Goal: Task Accomplishment & Management: Complete application form

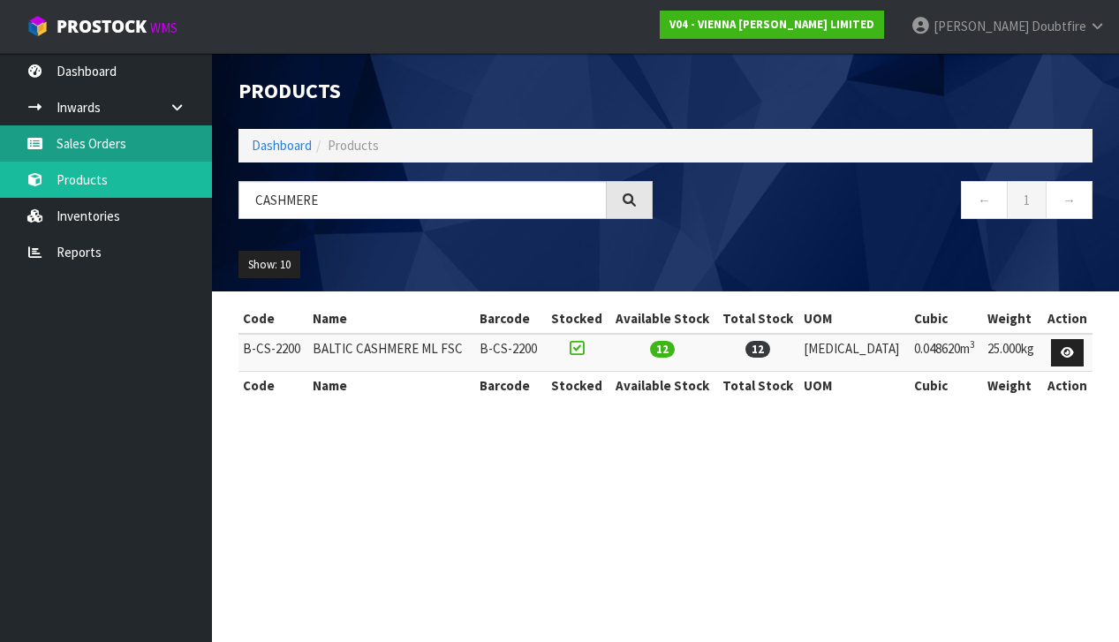
click at [103, 146] on link "Sales Orders" at bounding box center [106, 143] width 212 height 36
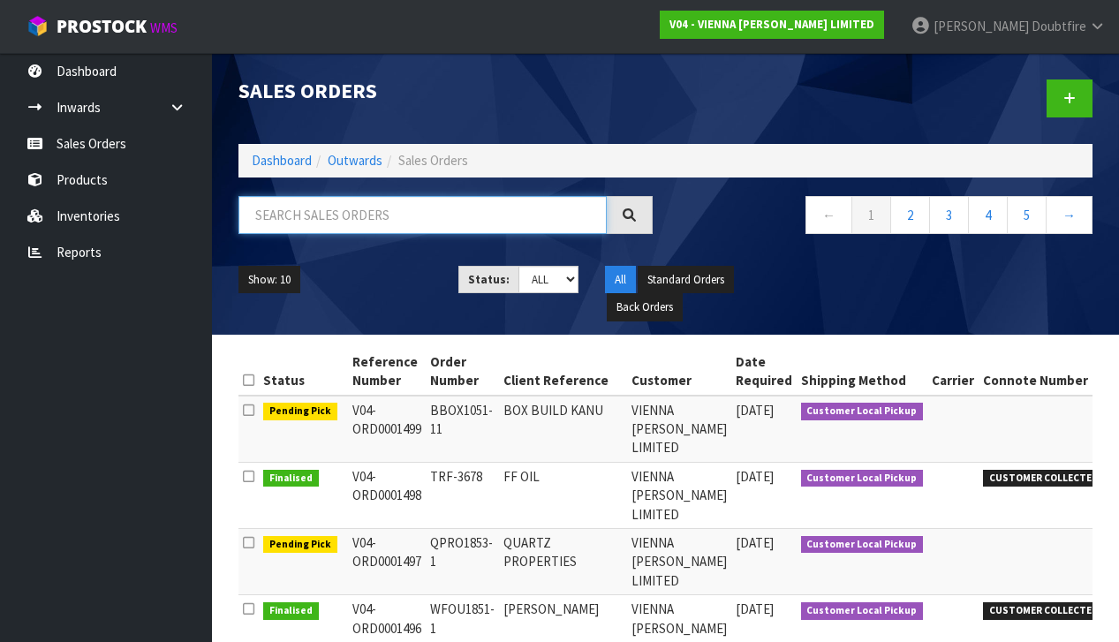
click at [286, 224] on input "text" at bounding box center [423, 215] width 368 height 38
type input "MERA"
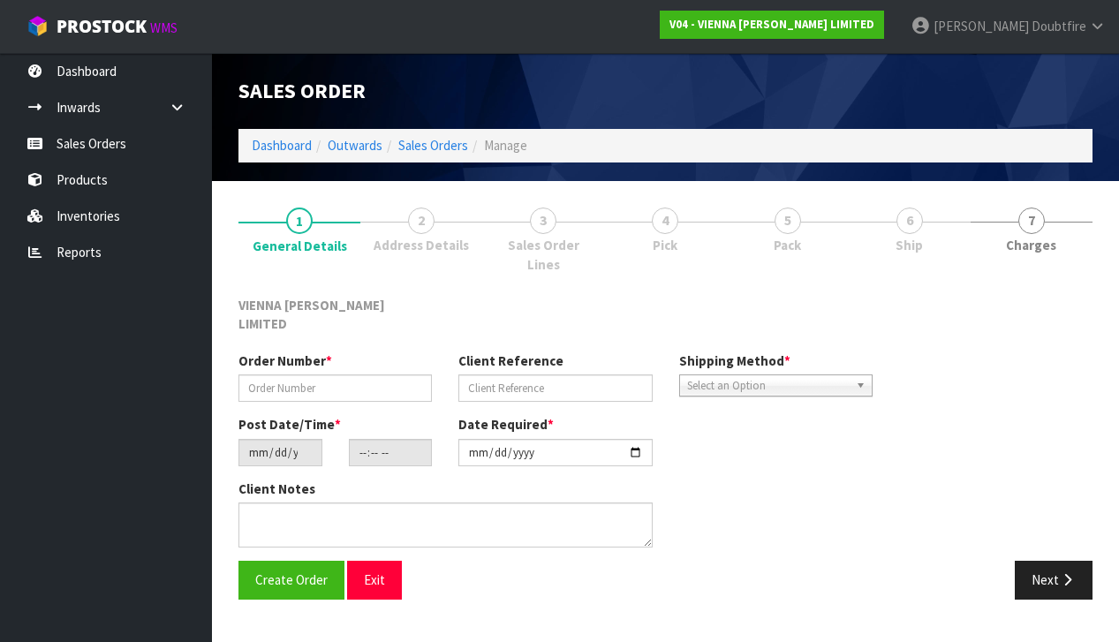
type input "BBUI707-13"
type input "BOX BUILD MERA"
type input "[DATE]"
type input "11:45:00.000"
type input "[DATE]"
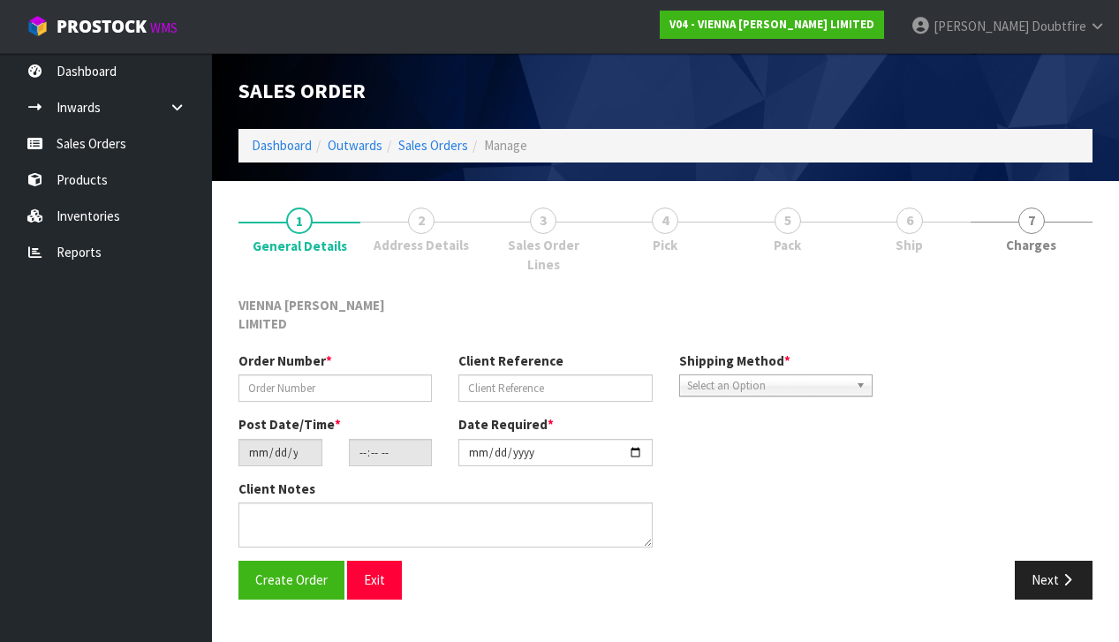
type textarea "0469 MERA"
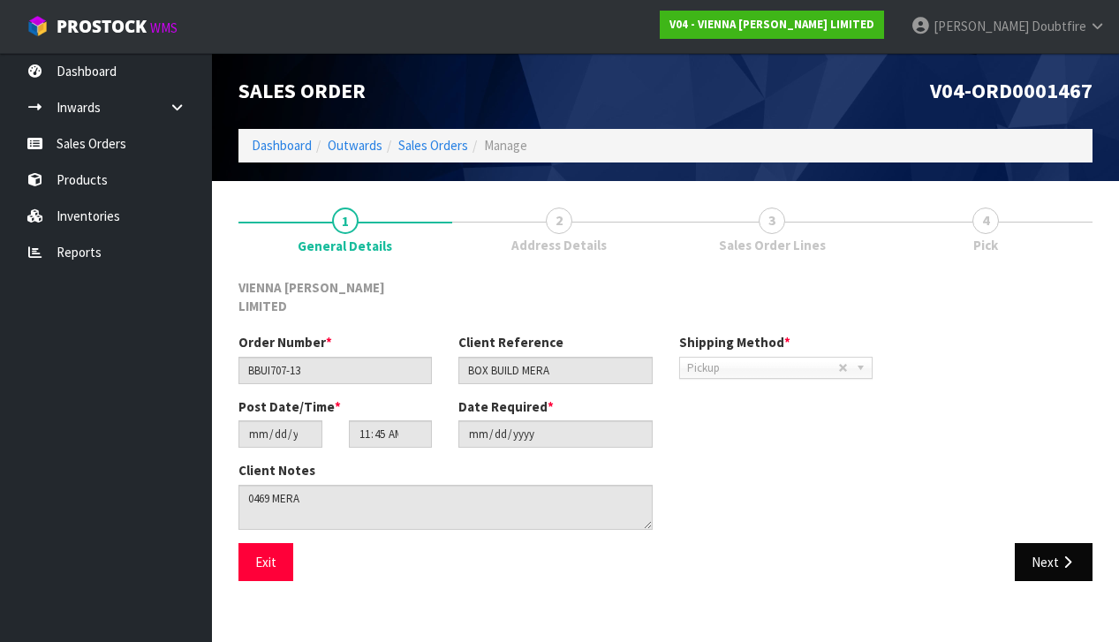
click at [1063, 556] on icon "button" at bounding box center [1067, 562] width 17 height 13
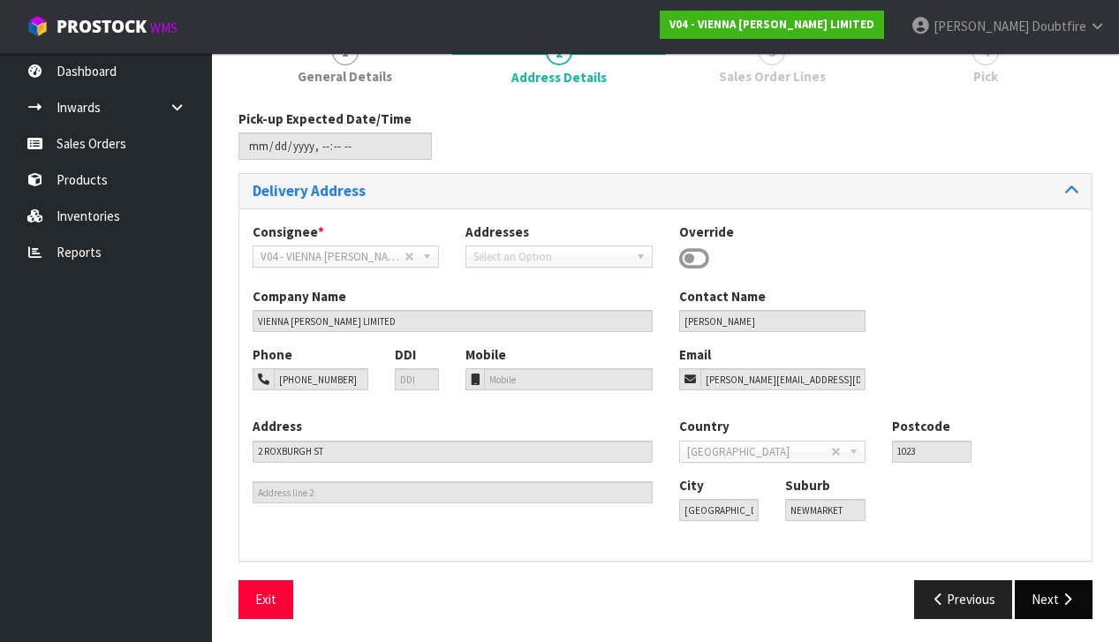
scroll to position [167, 0]
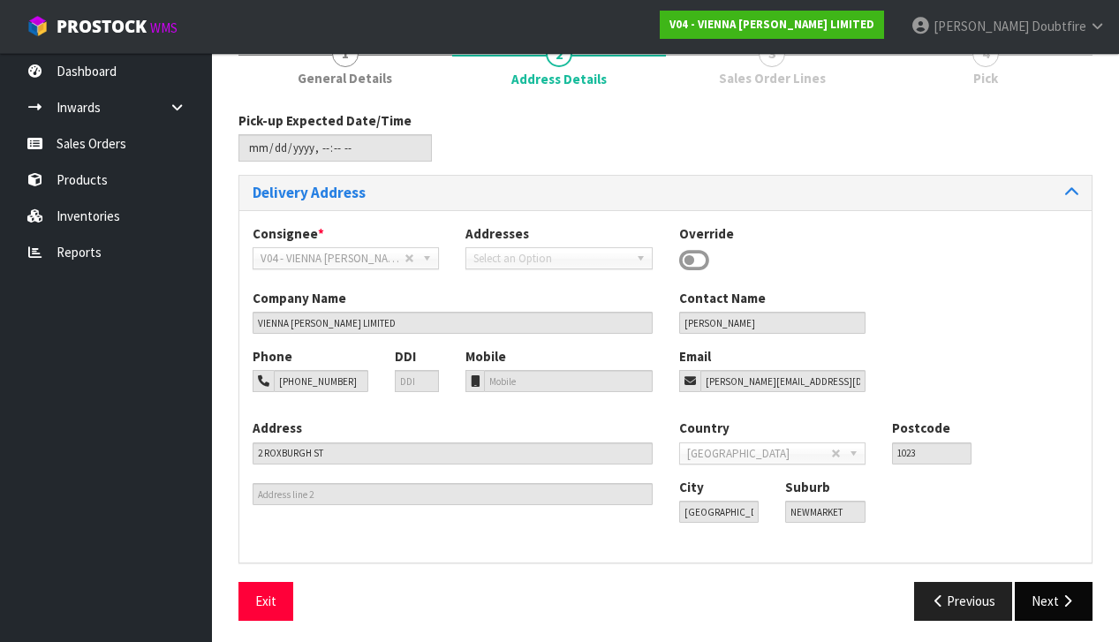
click at [1067, 599] on icon "button" at bounding box center [1067, 601] width 17 height 13
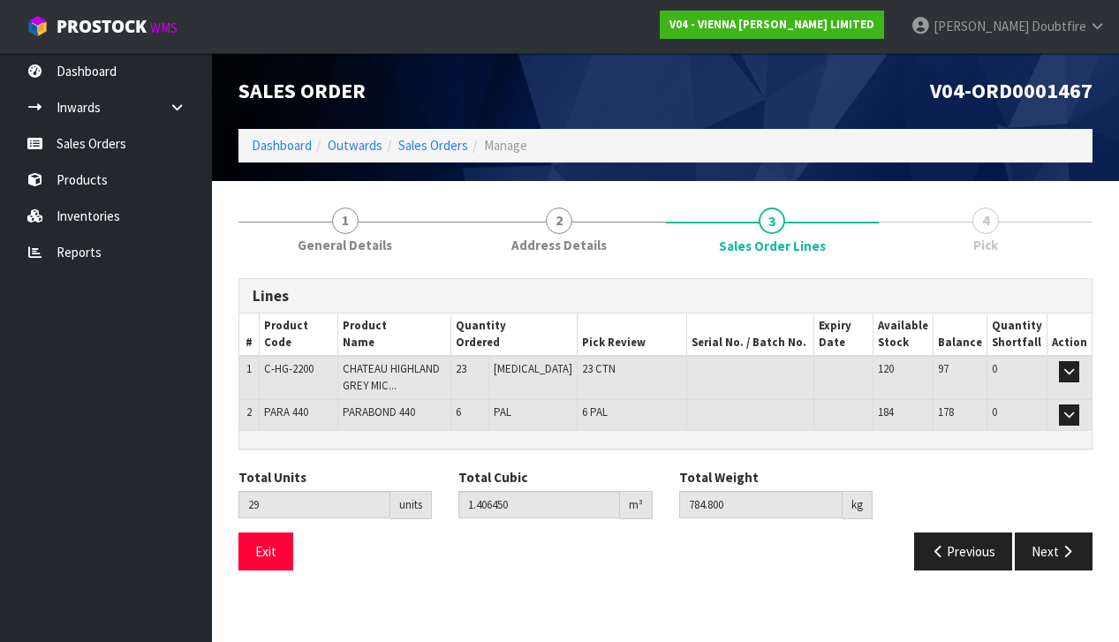
scroll to position [1, 0]
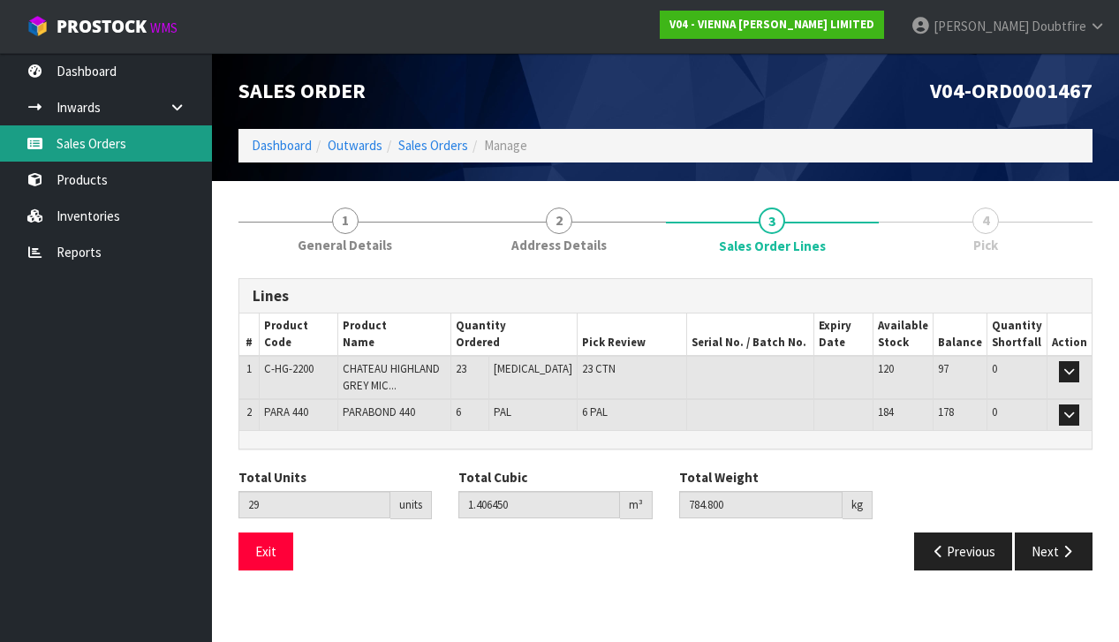
click at [87, 145] on link "Sales Orders" at bounding box center [106, 143] width 212 height 36
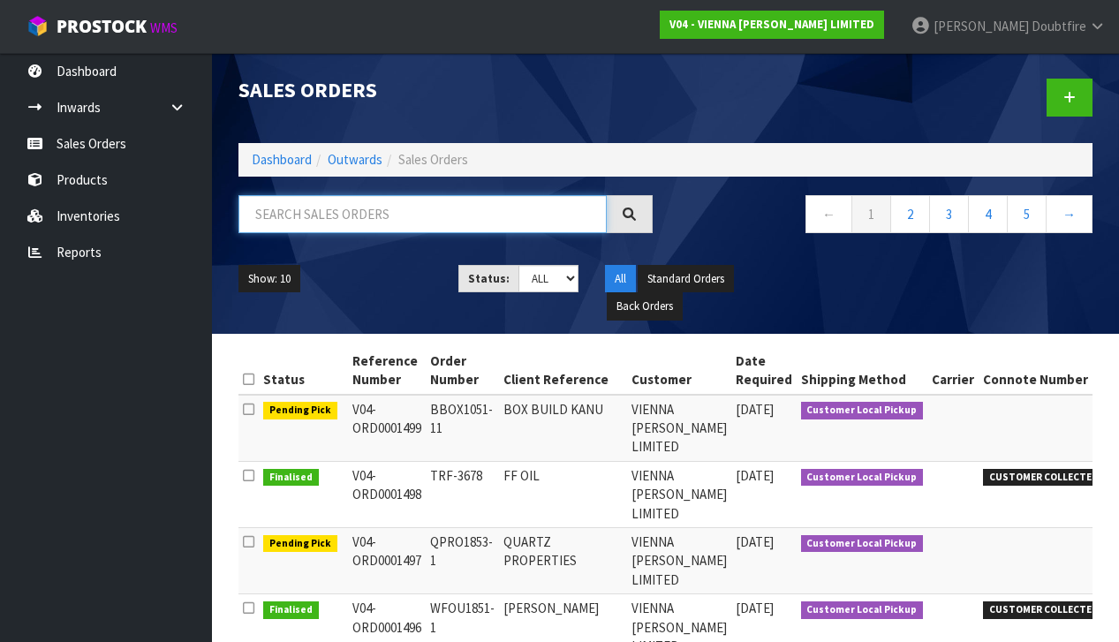
click at [282, 222] on input "text" at bounding box center [423, 214] width 368 height 38
type input "1447"
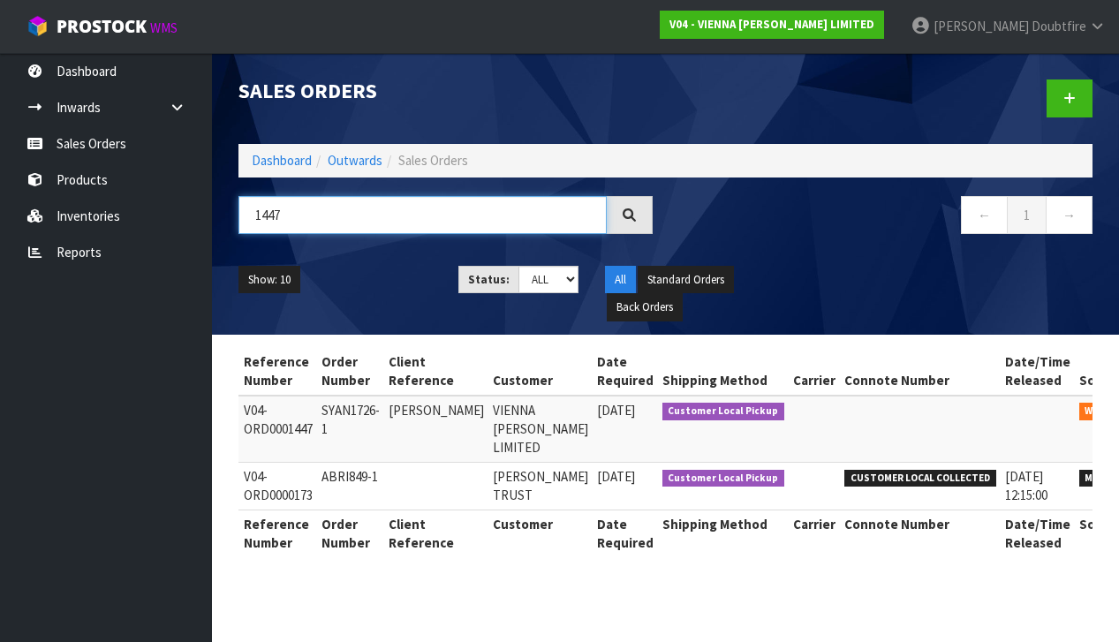
scroll to position [0, 87]
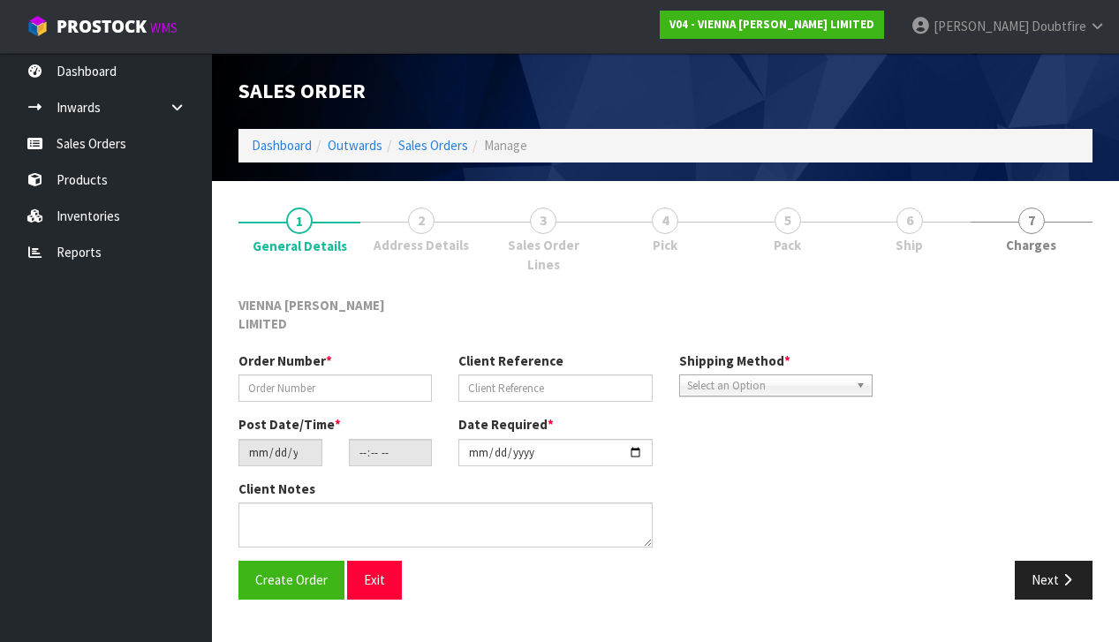
scroll to position [7, 0]
type input "SYAN1726-1"
type input "[PERSON_NAME]"
type input "[DATE]"
type input "15:16:00.000"
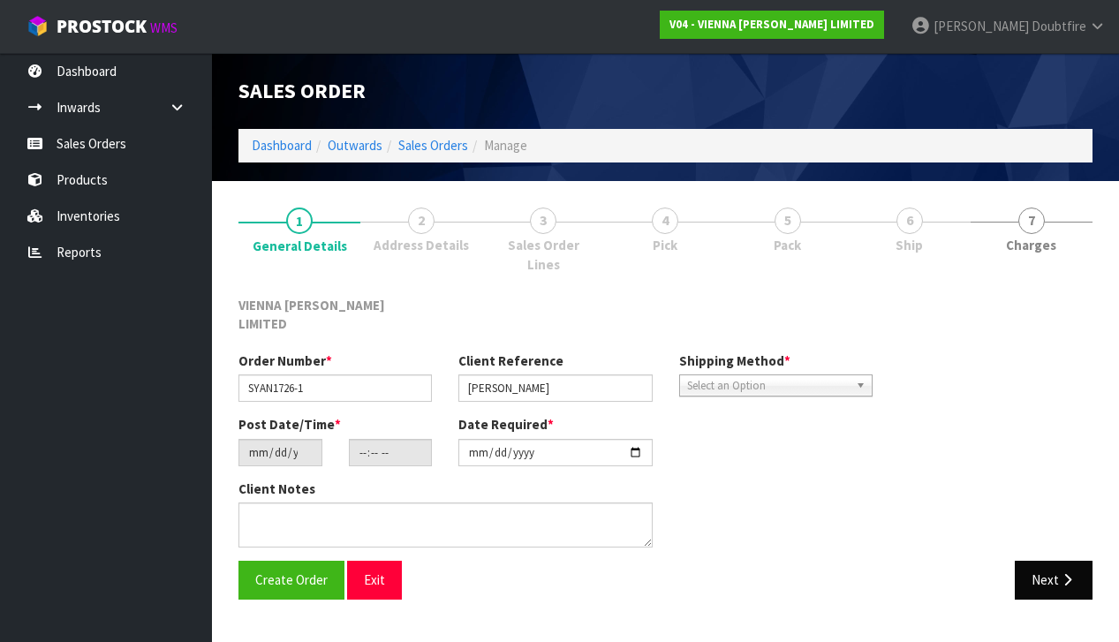
type input "[DATE]"
type textarea "[PERSON_NAME] [PERSON_NAME] DRIVE"
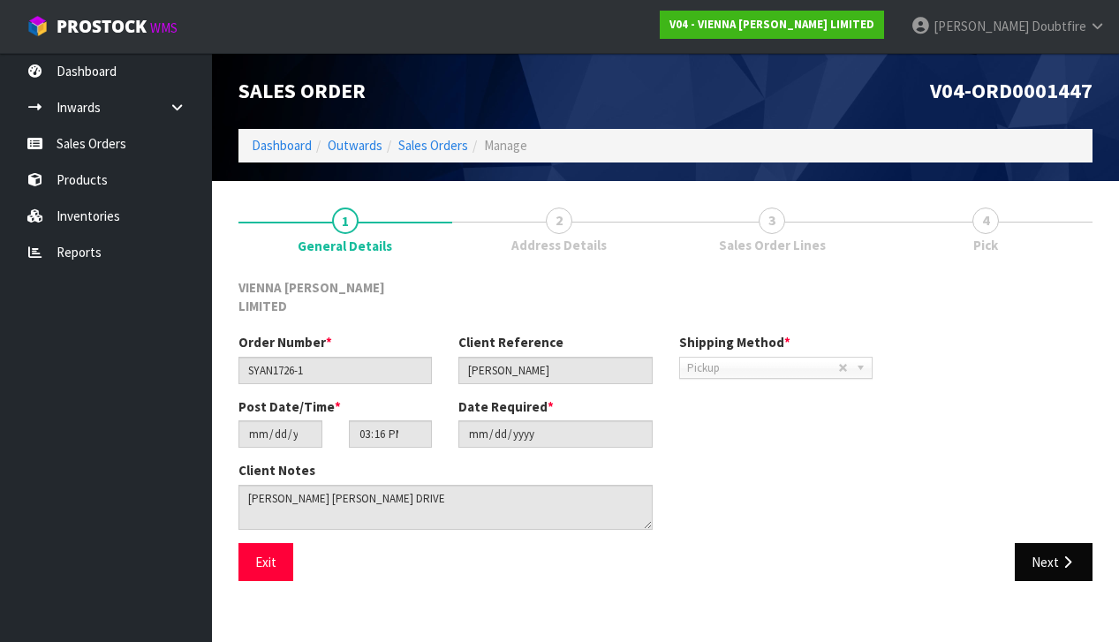
click at [1053, 543] on button "Next" at bounding box center [1054, 562] width 78 height 38
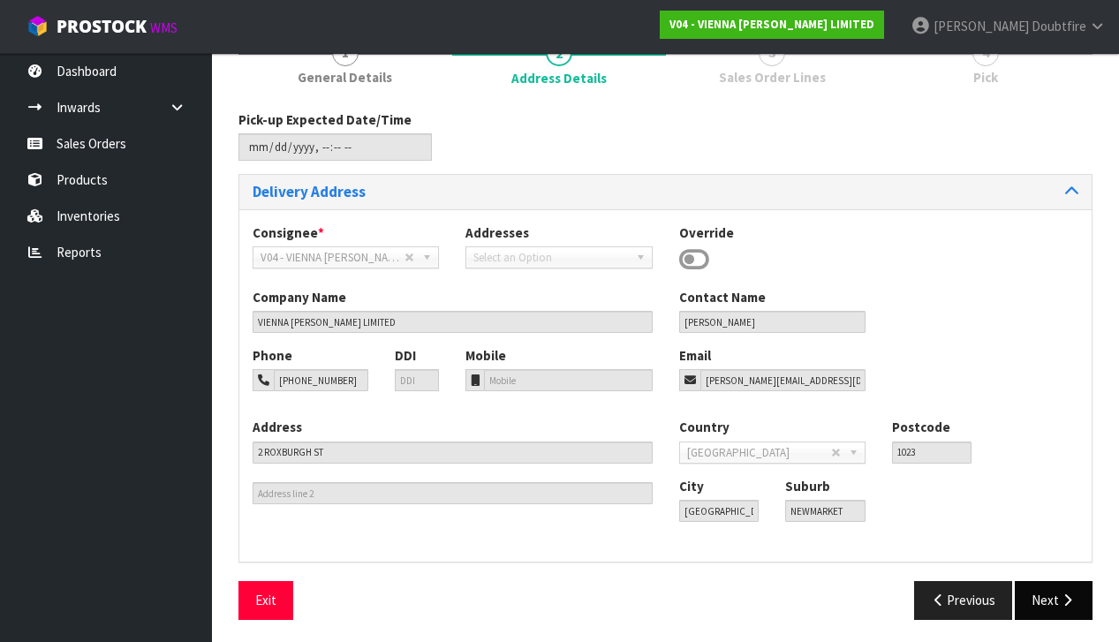
scroll to position [167, 0]
click at [1041, 585] on button "Next" at bounding box center [1054, 601] width 78 height 38
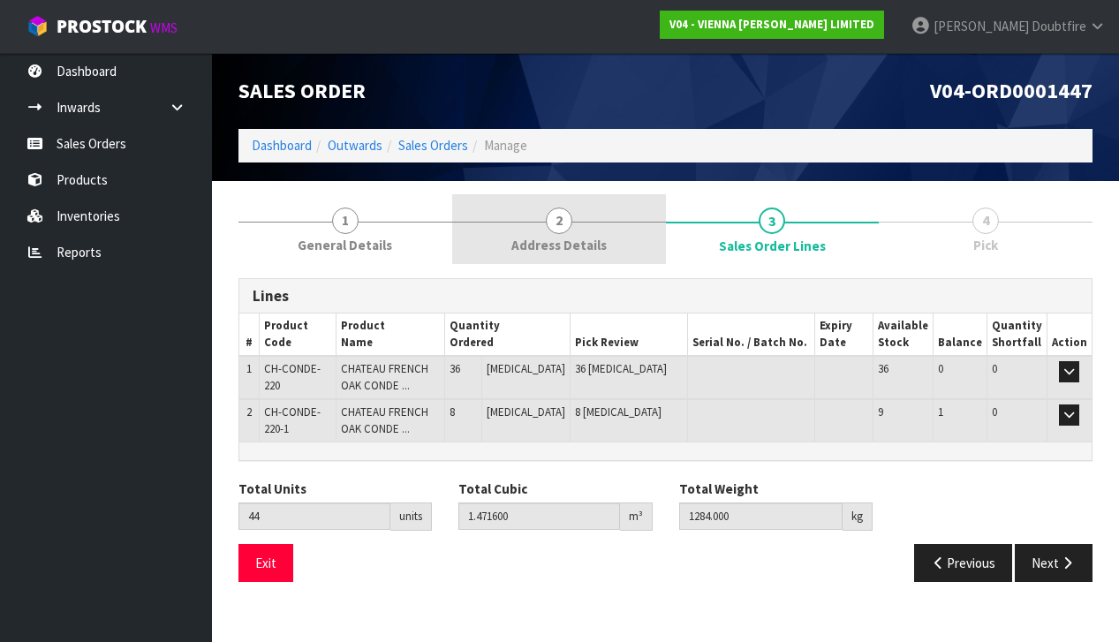
scroll to position [0, 0]
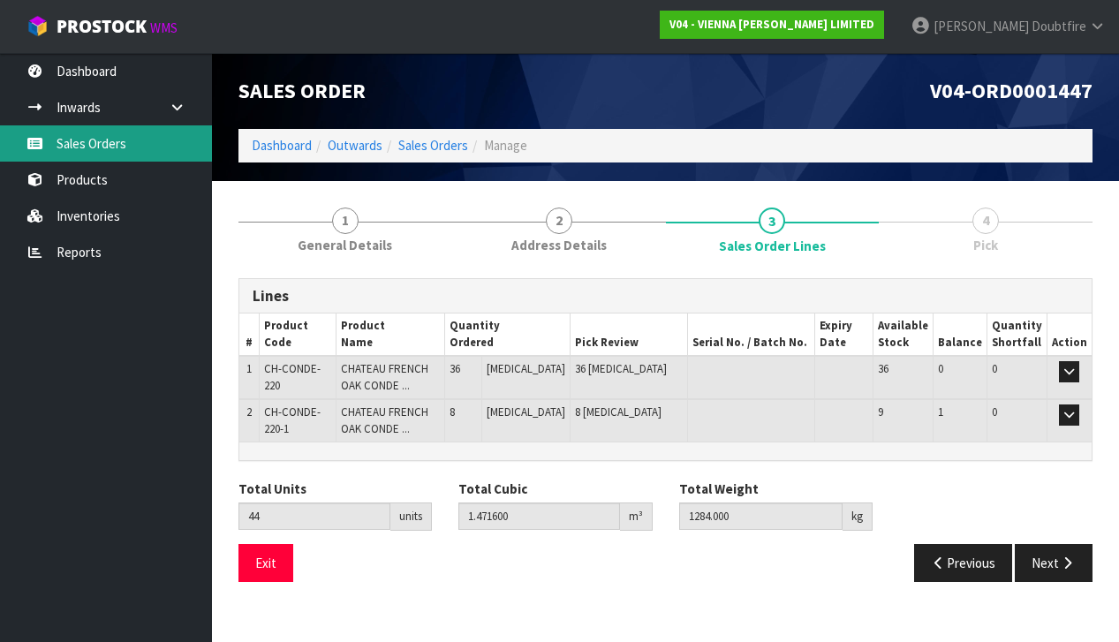
click at [94, 158] on link "Sales Orders" at bounding box center [106, 143] width 212 height 36
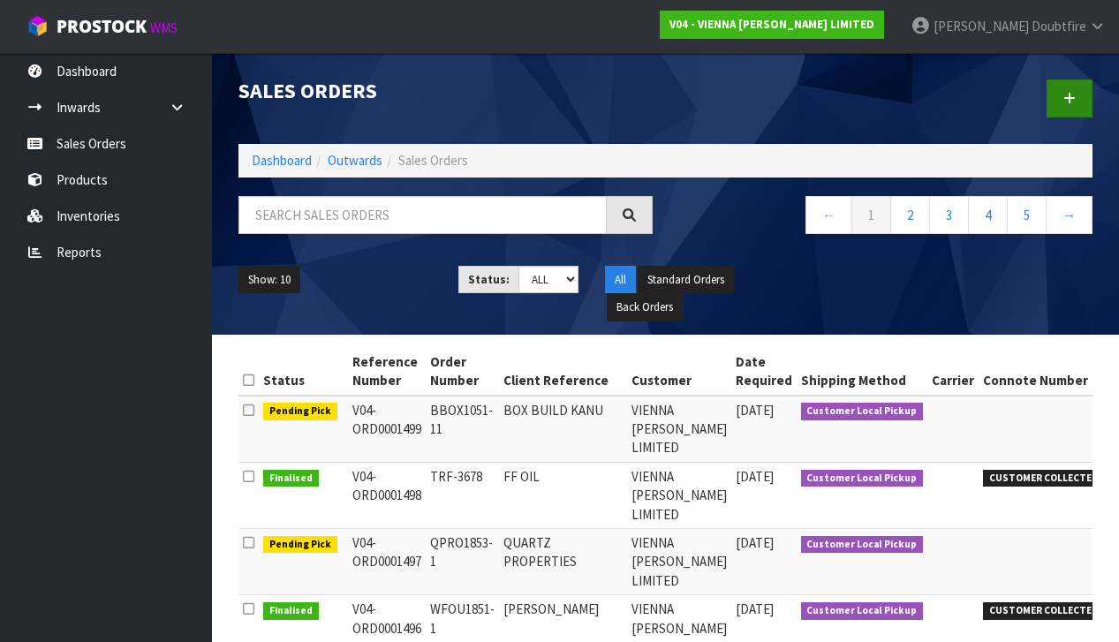
click at [1066, 102] on icon at bounding box center [1070, 98] width 12 height 13
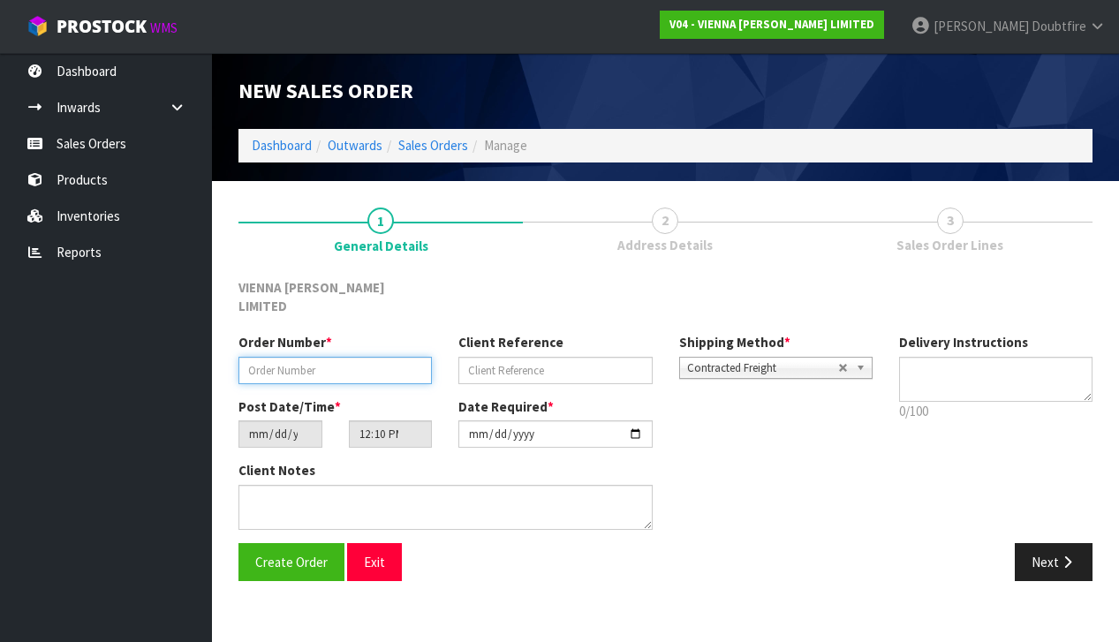
click at [254, 357] on input "text" at bounding box center [335, 370] width 193 height 27
paste input "SPIG1856-1"
type input "SPIG1856-1"
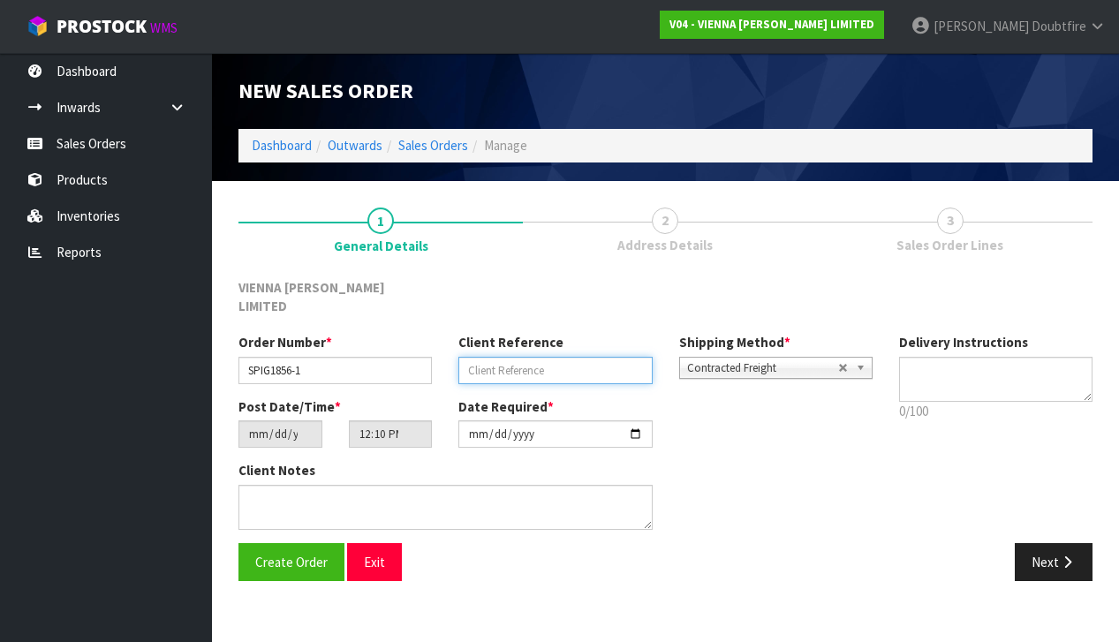
click at [504, 357] on input "text" at bounding box center [555, 370] width 193 height 27
type input "[PERSON_NAME] SAMPLE"
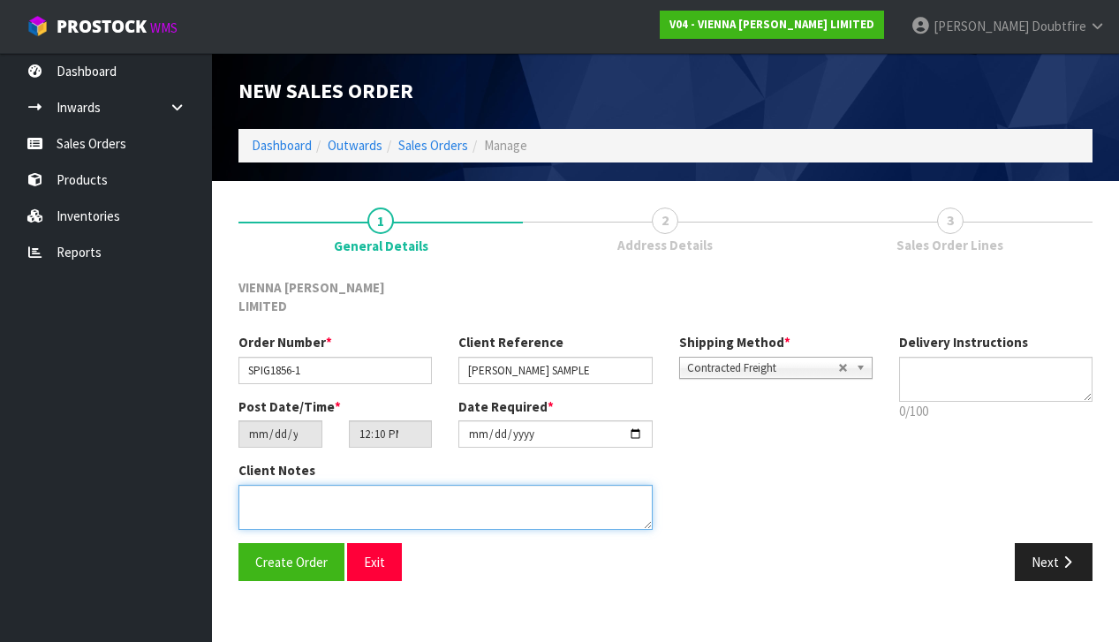
click at [315, 485] on textarea at bounding box center [446, 507] width 414 height 45
type textarea "[PERSON_NAME] SAMPLE PRODUCT"
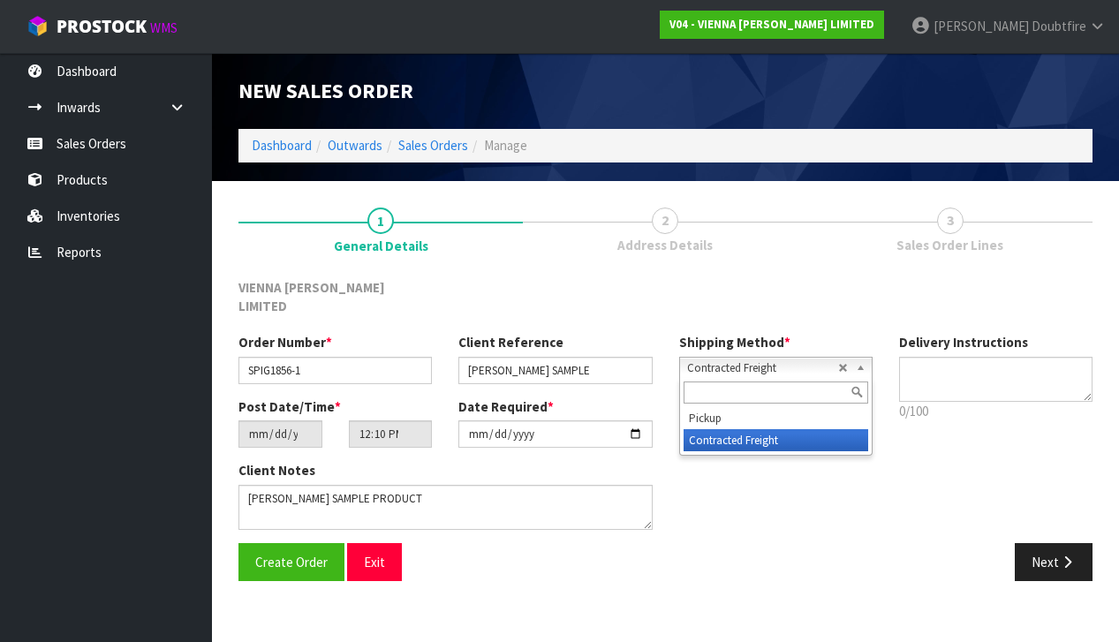
click at [728, 358] on span "Contracted Freight" at bounding box center [762, 368] width 151 height 21
click at [662, 405] on div "Date Required * [DATE]" at bounding box center [555, 423] width 220 height 50
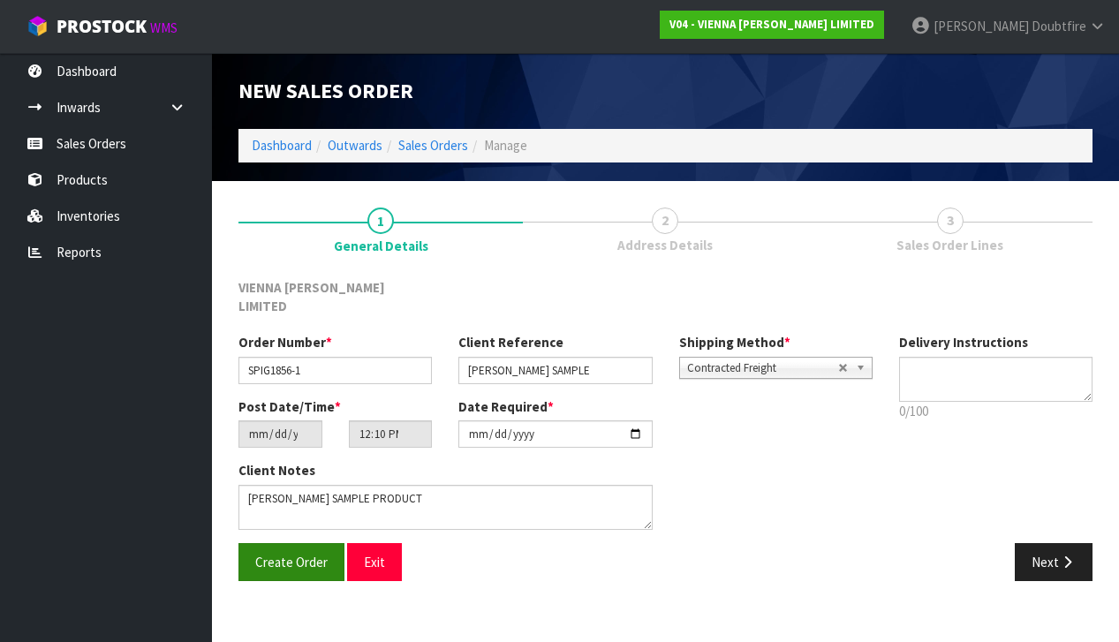
click at [292, 554] on span "Create Order" at bounding box center [291, 562] width 72 height 17
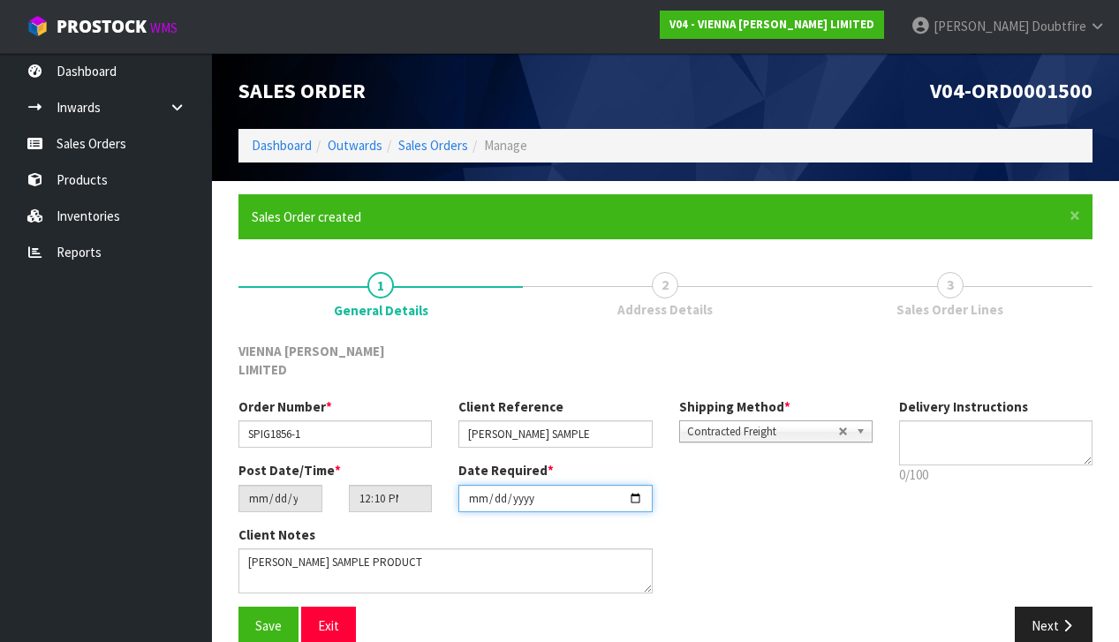
click at [477, 491] on input "[DATE]" at bounding box center [555, 498] width 193 height 27
type input "[DATE]"
click at [433, 612] on div "Save Exit" at bounding box center [445, 626] width 441 height 38
click at [268, 618] on span "Save" at bounding box center [268, 626] width 27 height 17
click at [1067, 619] on icon "button" at bounding box center [1067, 625] width 17 height 13
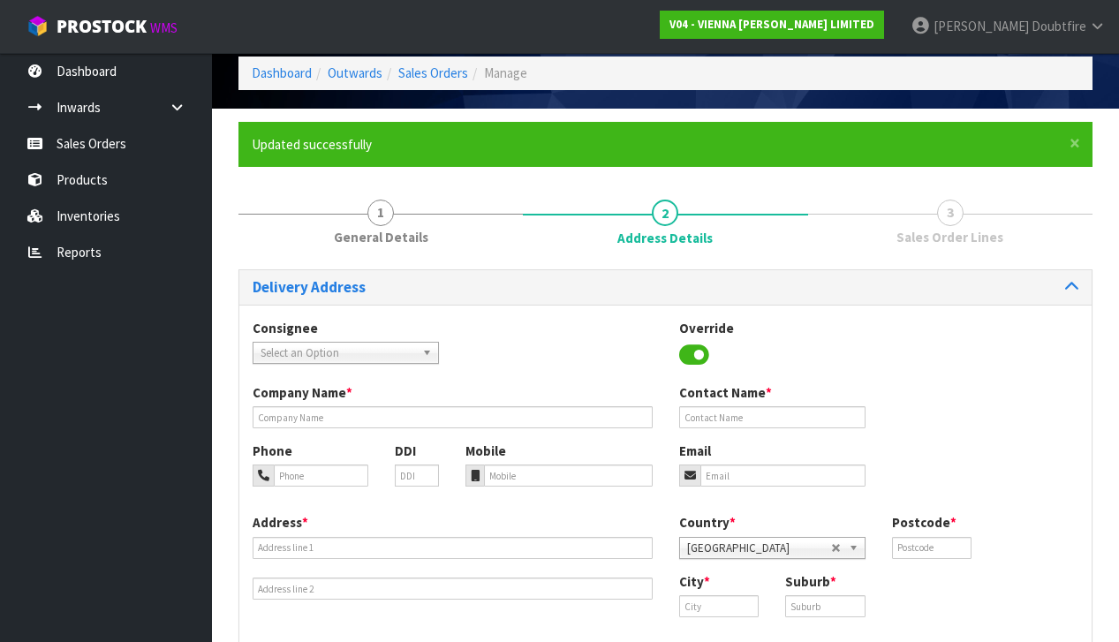
scroll to position [74, 0]
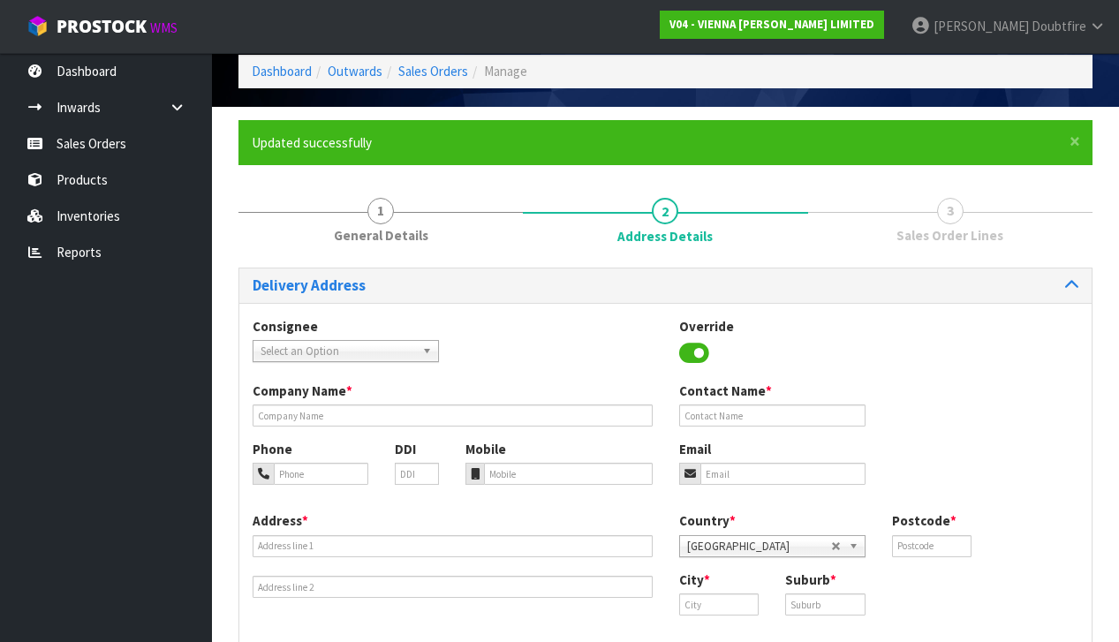
click at [689, 351] on icon at bounding box center [694, 353] width 30 height 27
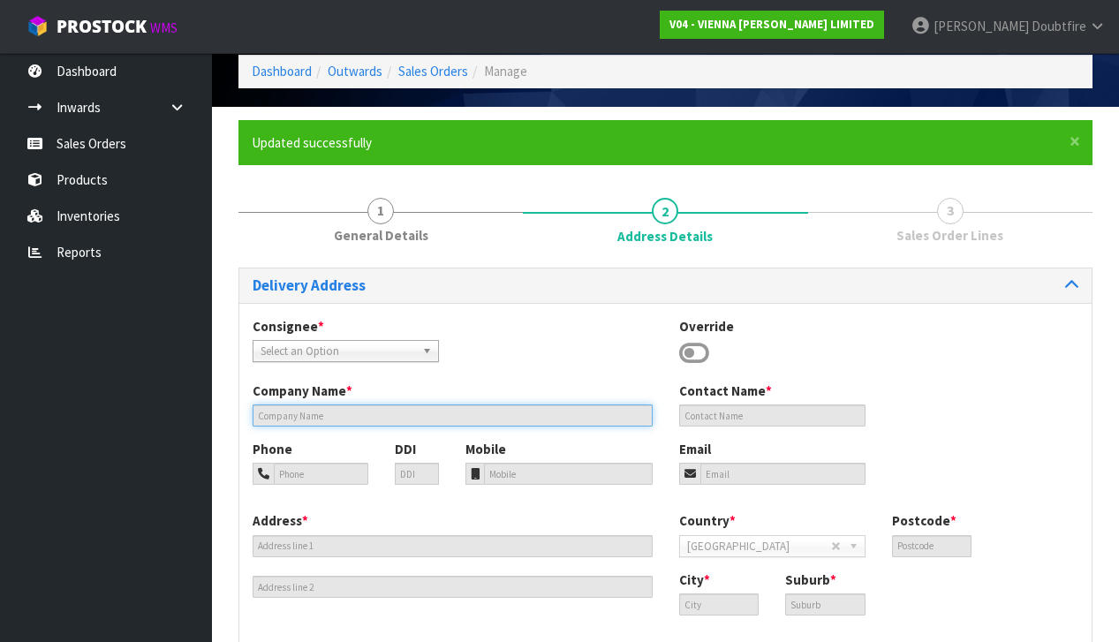
click at [314, 409] on input "text" at bounding box center [453, 416] width 400 height 22
click at [304, 413] on input "text" at bounding box center [453, 416] width 400 height 22
click at [280, 412] on input "text" at bounding box center [453, 416] width 400 height 22
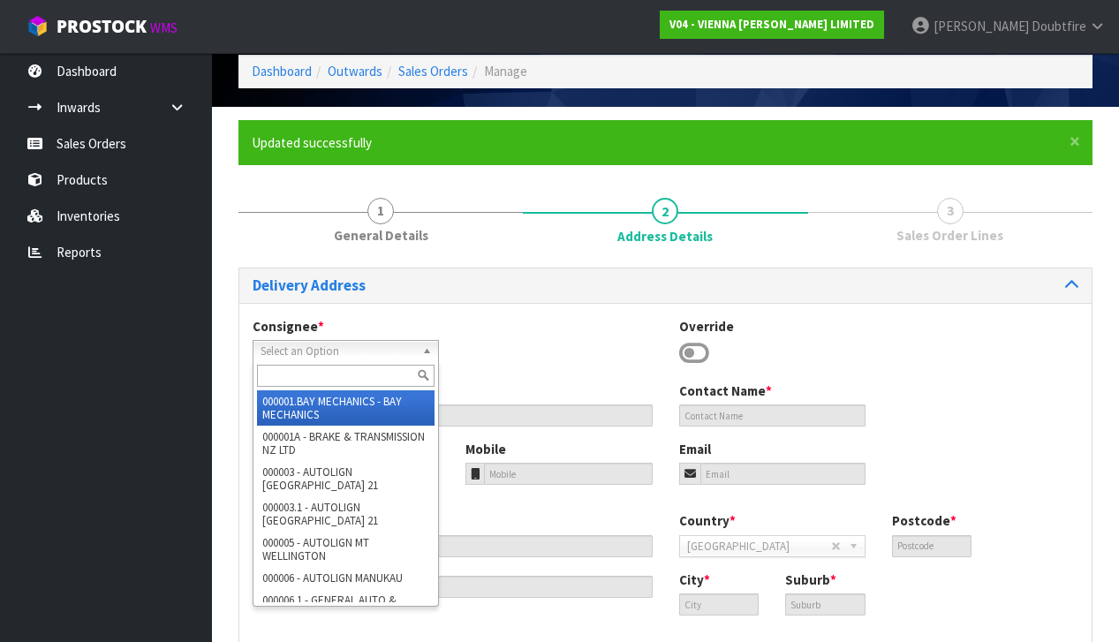
click at [304, 348] on span "Select an Option" at bounding box center [338, 351] width 155 height 21
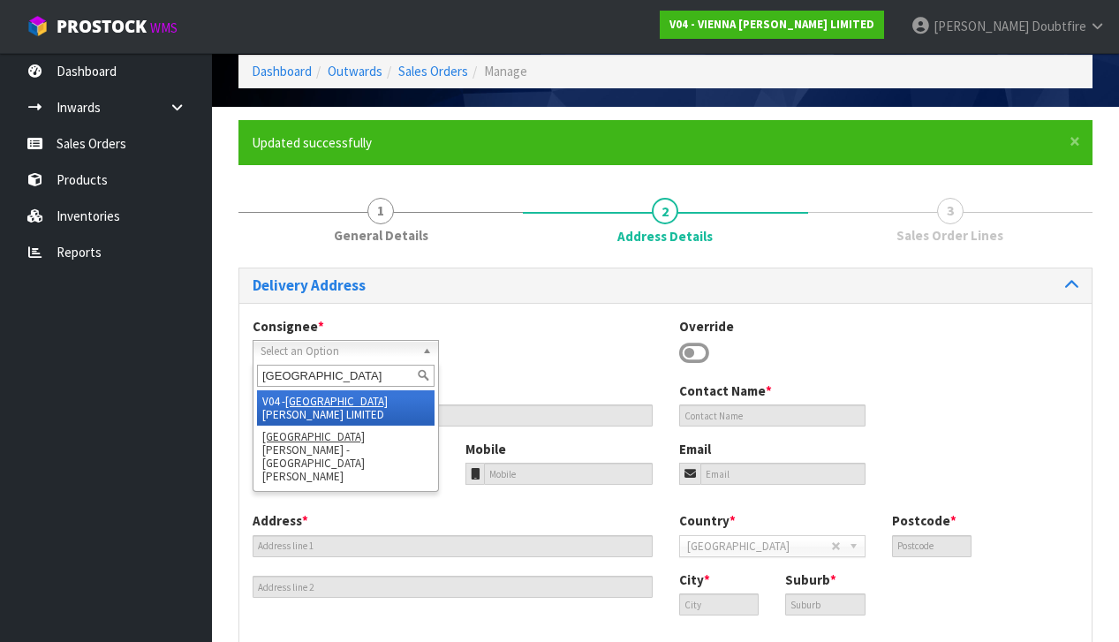
type input "[GEOGRAPHIC_DATA]"
click at [292, 398] on em "[GEOGRAPHIC_DATA]" at bounding box center [336, 401] width 102 height 15
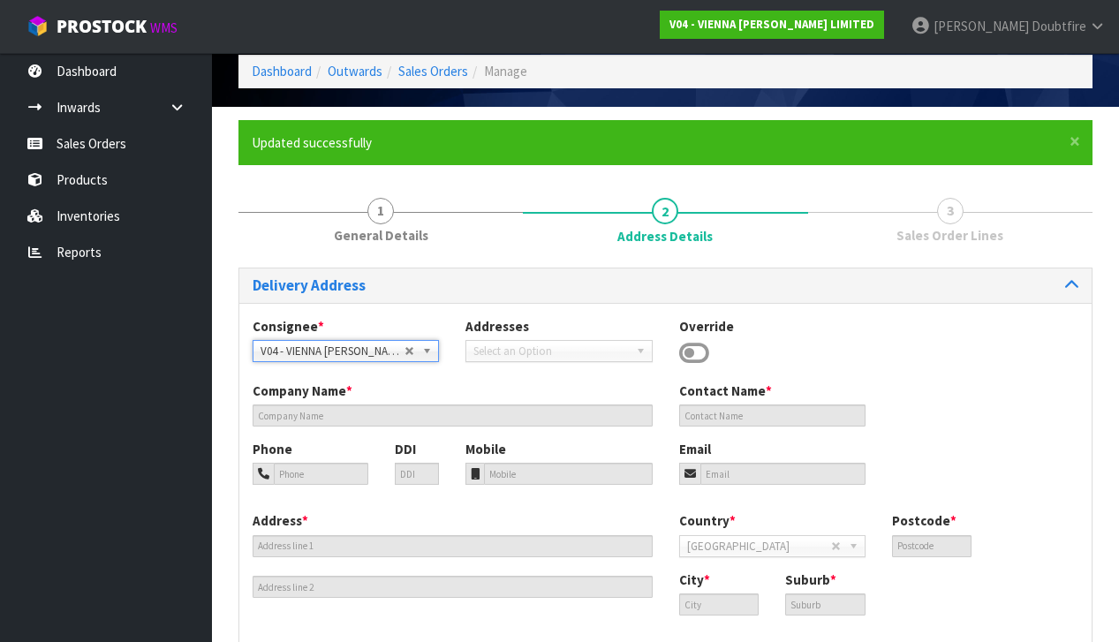
type input "VIENNA [PERSON_NAME] LIMITED"
type input "[PERSON_NAME]"
type input "[PHONE_NUMBER]"
type input "[PERSON_NAME][EMAIL_ADDRESS][DOMAIN_NAME]"
type input "2 ROXBURGH ST"
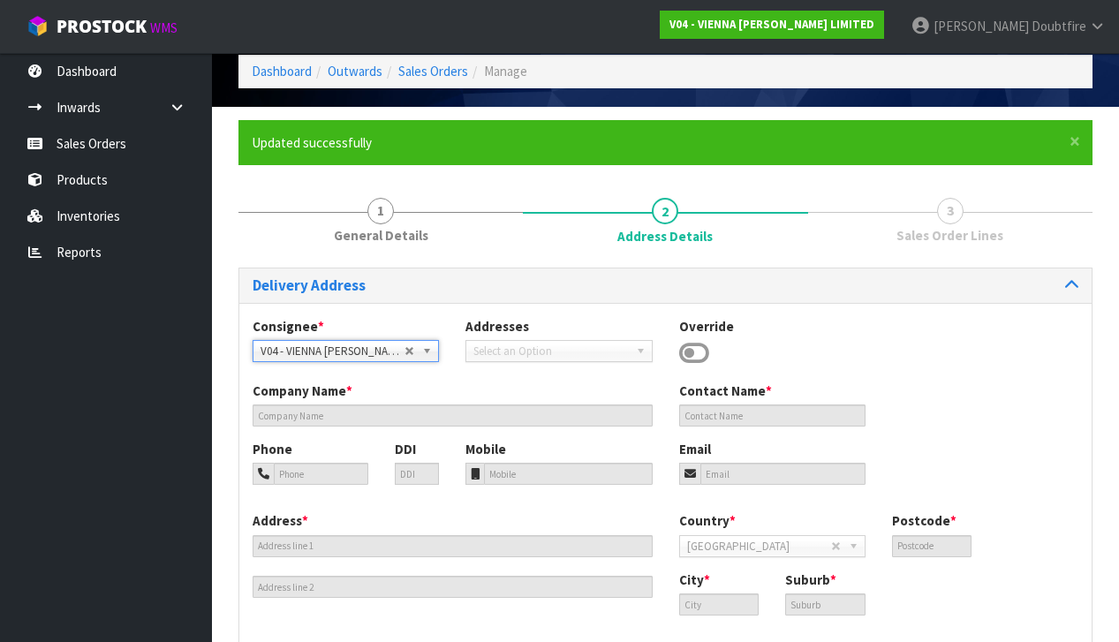
type input "1023"
type input "[GEOGRAPHIC_DATA]"
type input "NEWMARKET"
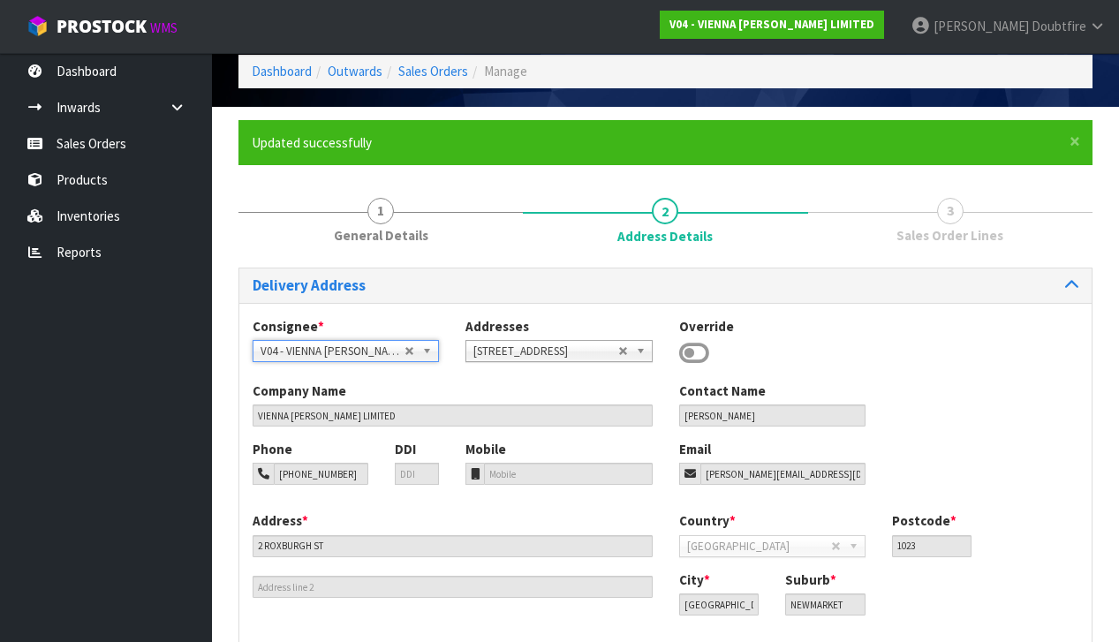
click at [695, 352] on icon at bounding box center [694, 353] width 30 height 27
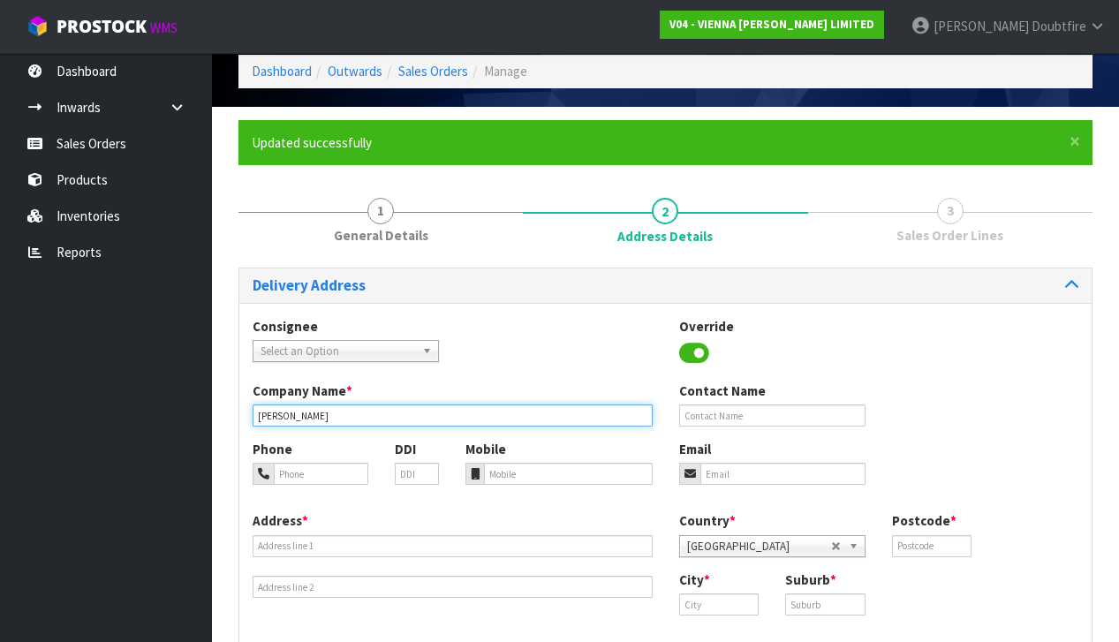
type input "[PERSON_NAME]"
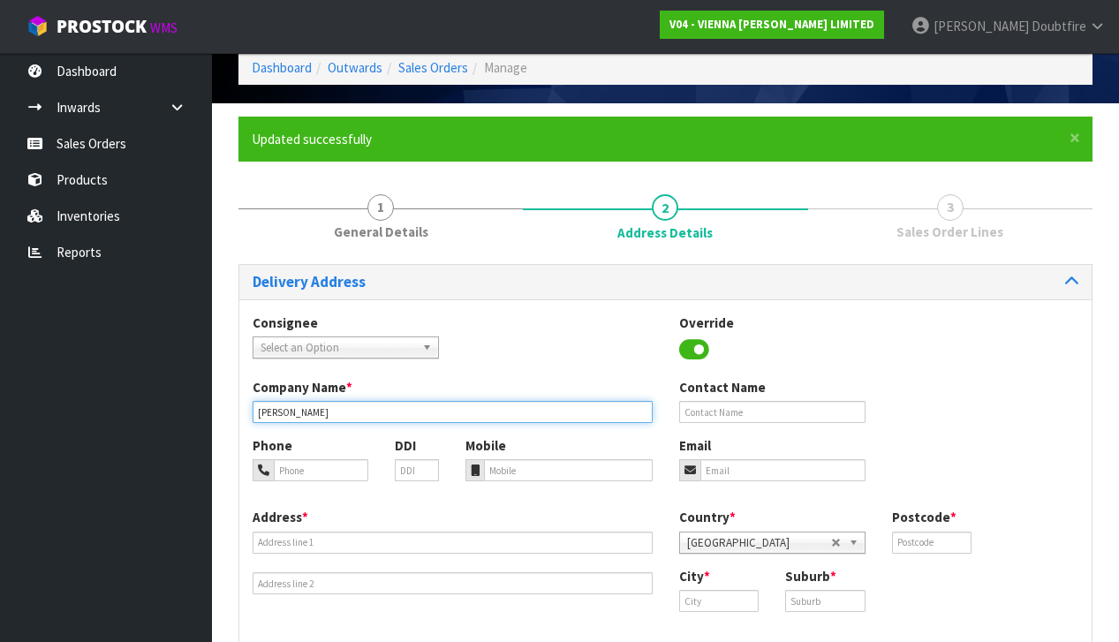
scroll to position [81, 1]
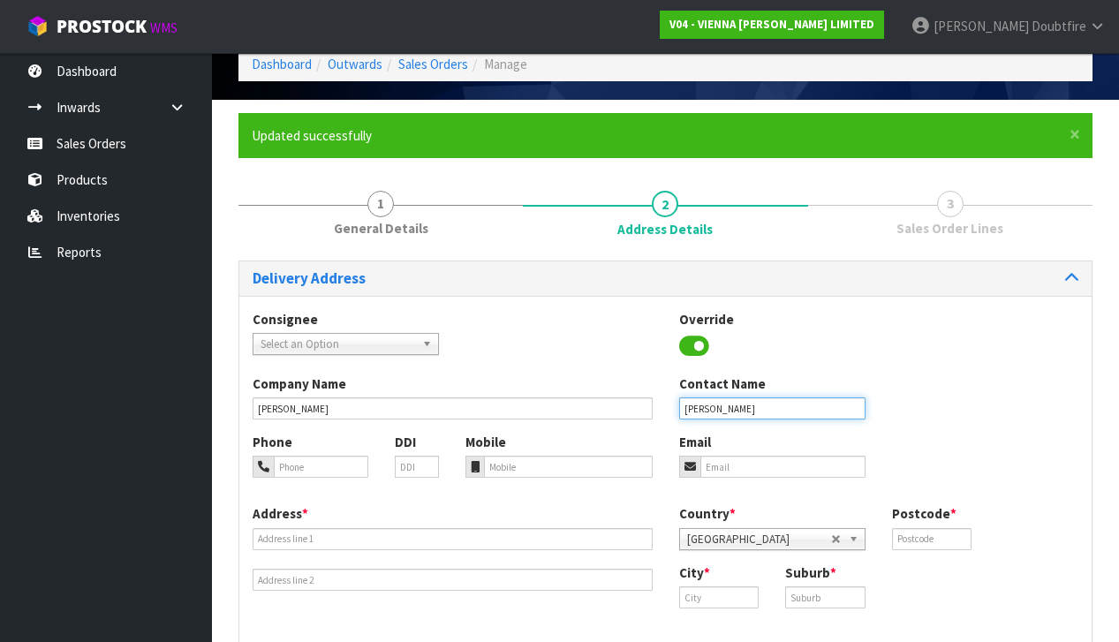
type input "[PERSON_NAME]"
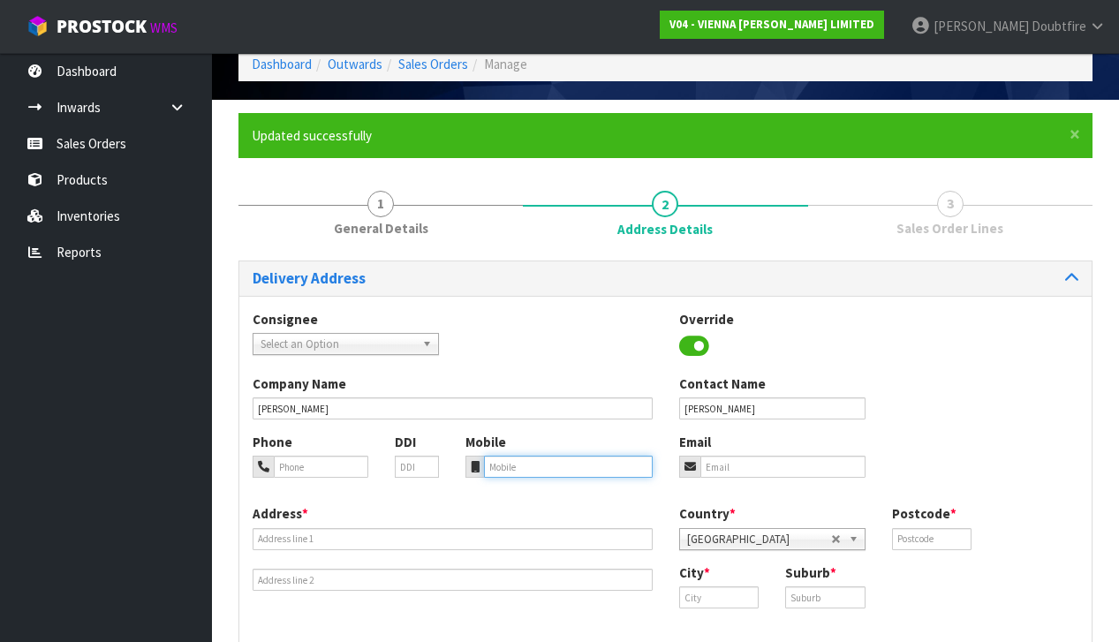
click at [565, 464] on input "tel" at bounding box center [568, 467] width 168 height 22
paste input "SPIG1856-1"
type input "S"
click at [497, 466] on input "tel" at bounding box center [568, 467] width 168 height 22
paste input "0220461589"
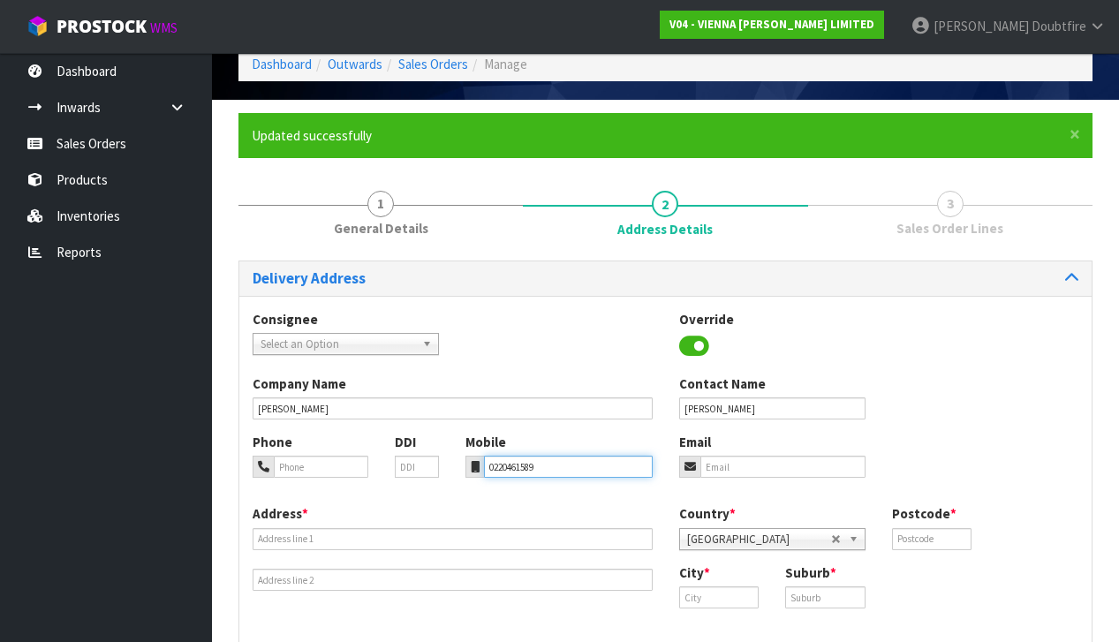
type input "0220461589"
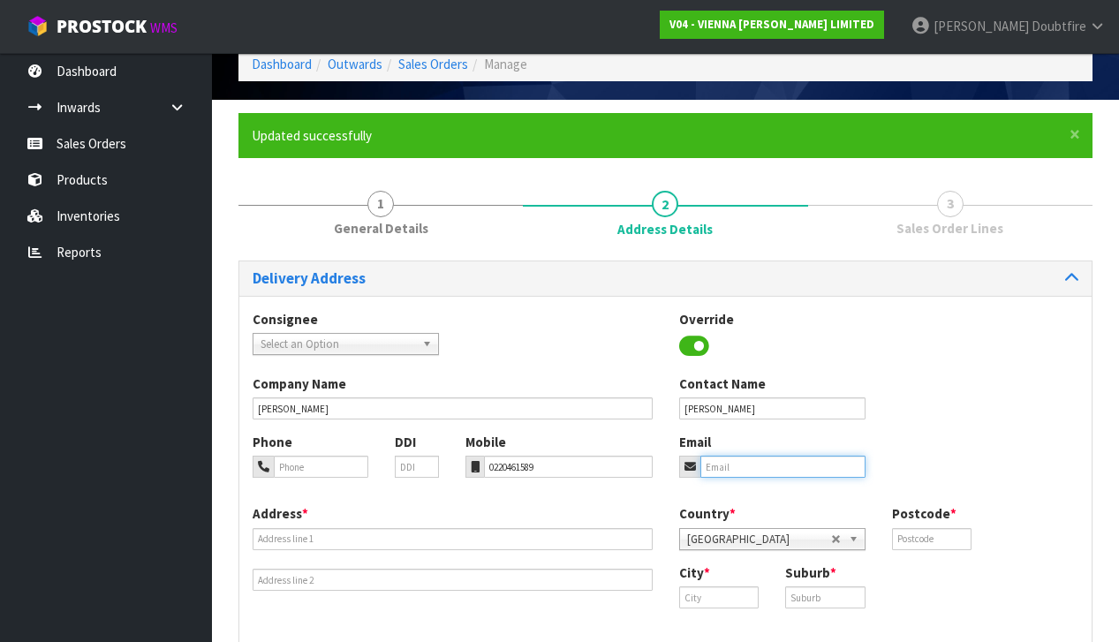
paste input "[EMAIL_ADDRESS][DOMAIN_NAME]"
type input "[EMAIL_ADDRESS][DOMAIN_NAME]"
click at [936, 454] on div "Phone DDI Mobile 0220461589 Email [EMAIL_ADDRESS][DOMAIN_NAME]" at bounding box center [665, 469] width 853 height 72
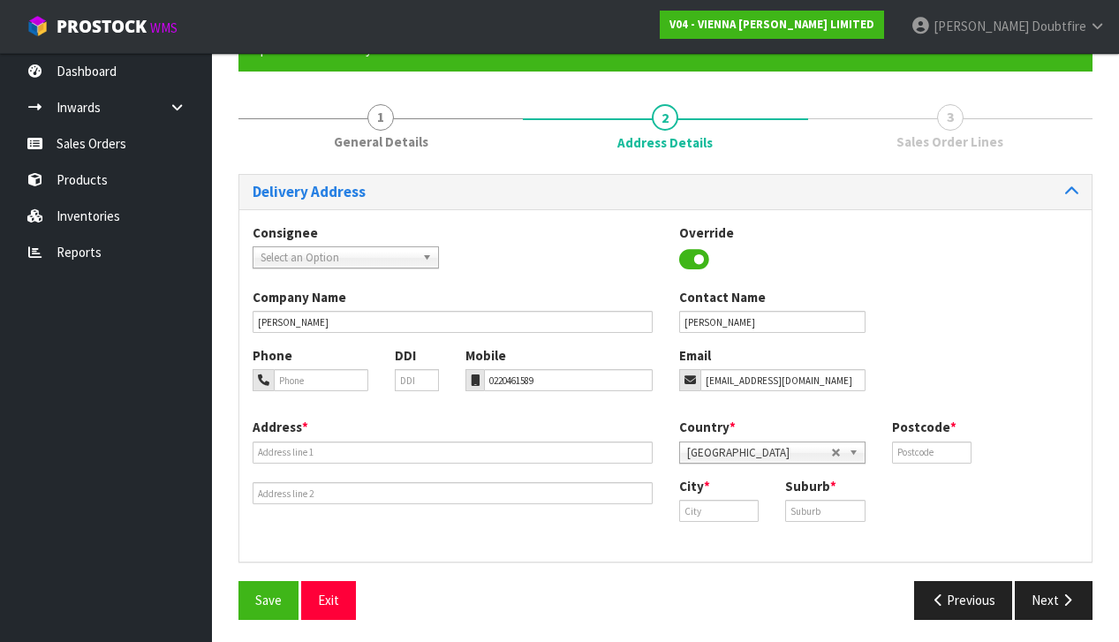
scroll to position [167, 0]
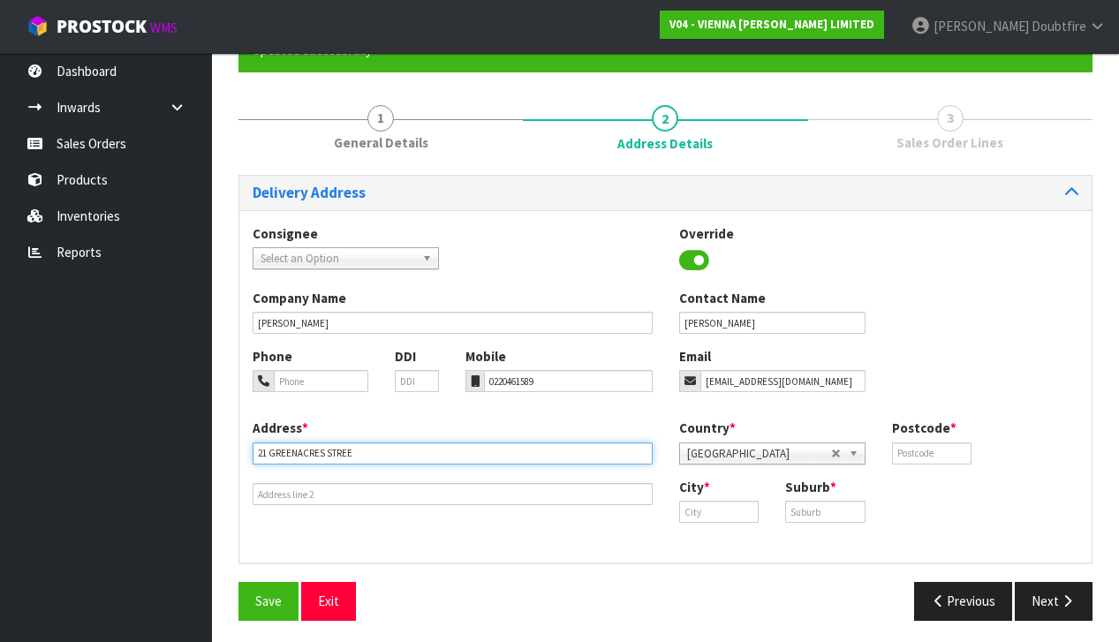
type input "[STREET_ADDRESS]"
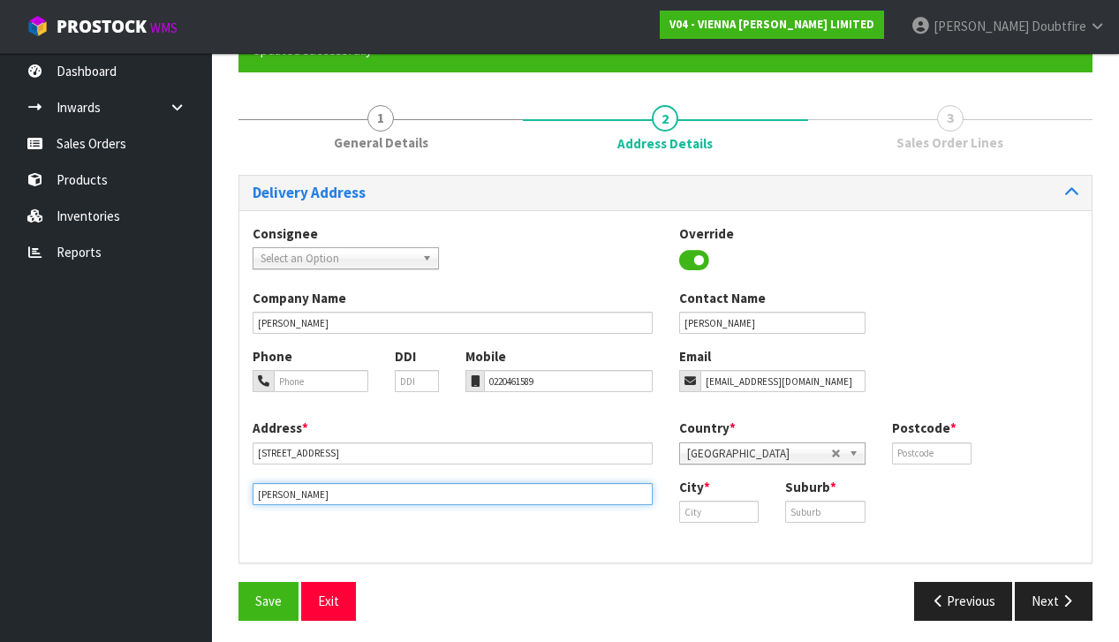
type input "MACANDREW BAY"
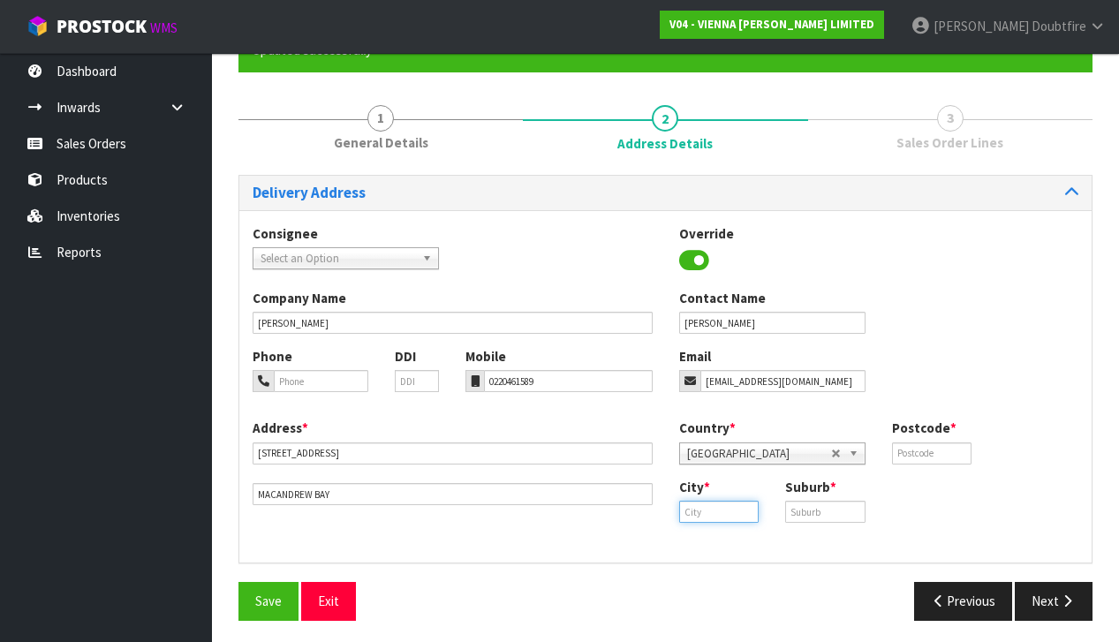
click at [731, 508] on input "text" at bounding box center [719, 512] width 80 height 22
click at [750, 544] on link "Dunedin" at bounding box center [750, 538] width 140 height 24
type input "Dunedin"
click at [807, 508] on input "text" at bounding box center [825, 512] width 80 height 22
type input "MACANDREW BAY"
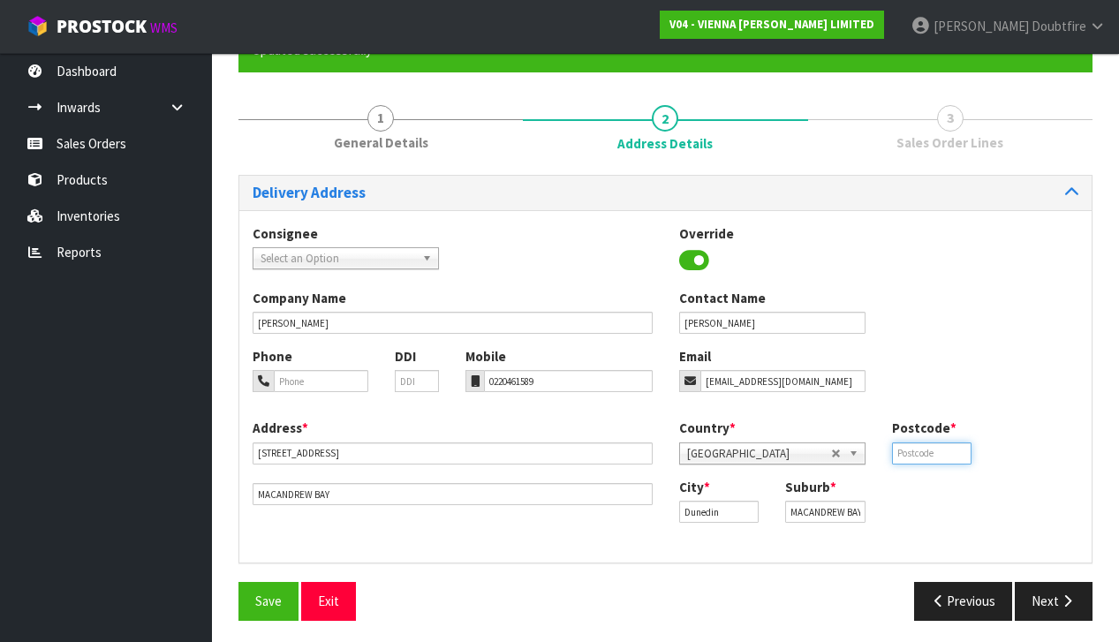
click at [933, 452] on input "text" at bounding box center [932, 454] width 80 height 22
type input "9014"
click at [533, 547] on div "Consignee 000001.BAY MECHANICS - BAY MECHANICS 000001A - BRAKE & TRANSMISSION N…" at bounding box center [665, 386] width 853 height 353
click at [271, 605] on button "Save" at bounding box center [269, 601] width 60 height 38
click at [1052, 592] on button "Next" at bounding box center [1054, 601] width 78 height 38
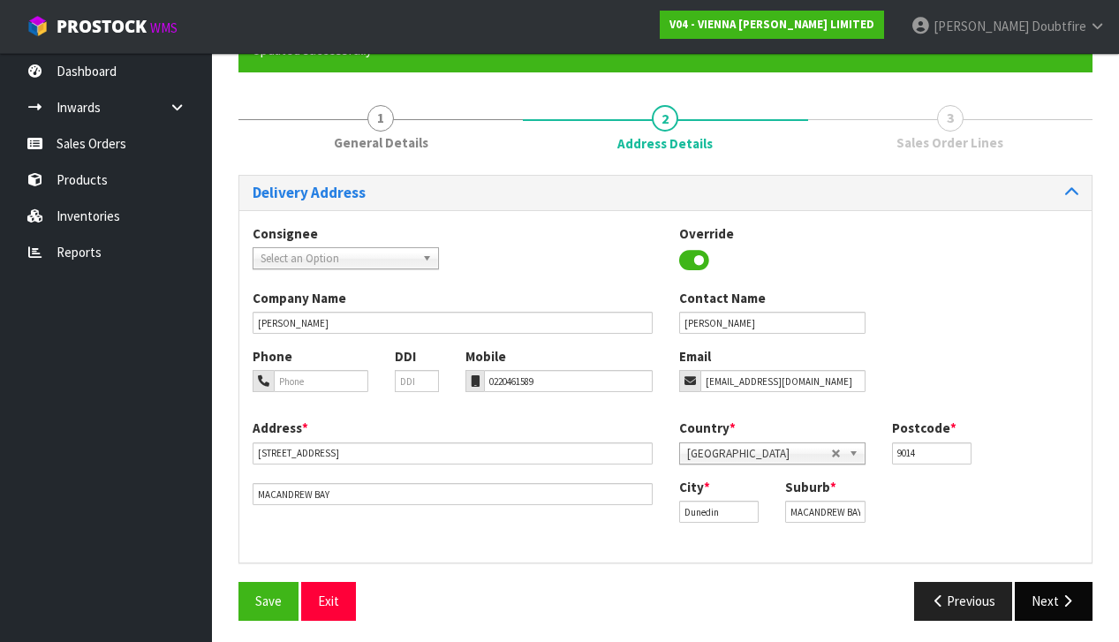
scroll to position [0, 0]
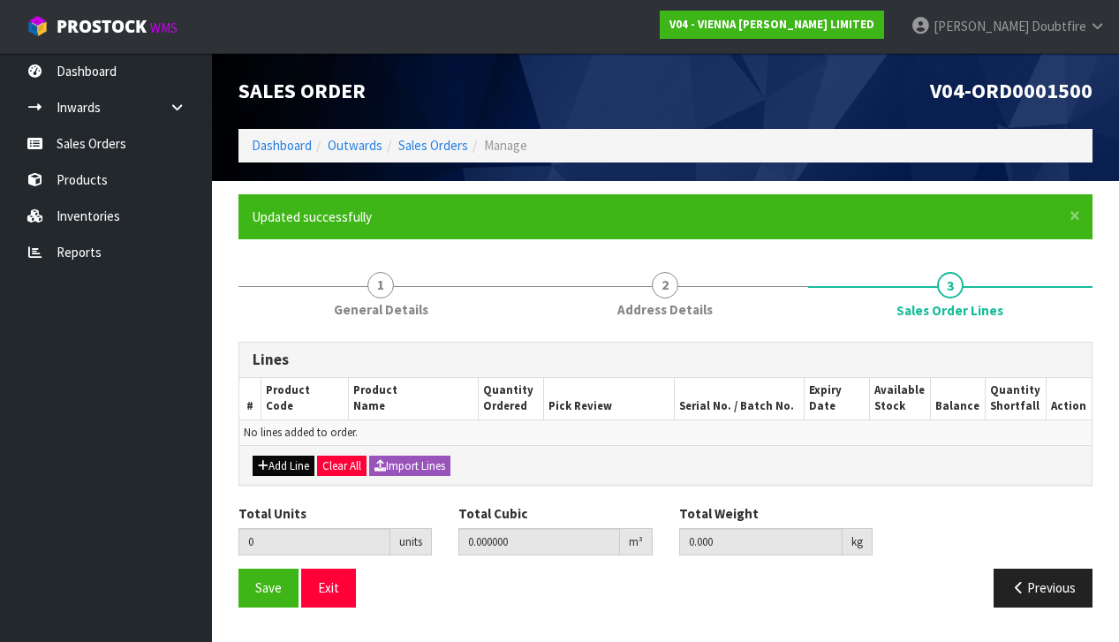
click at [279, 465] on button "Add Line" at bounding box center [284, 466] width 62 height 21
type input "0"
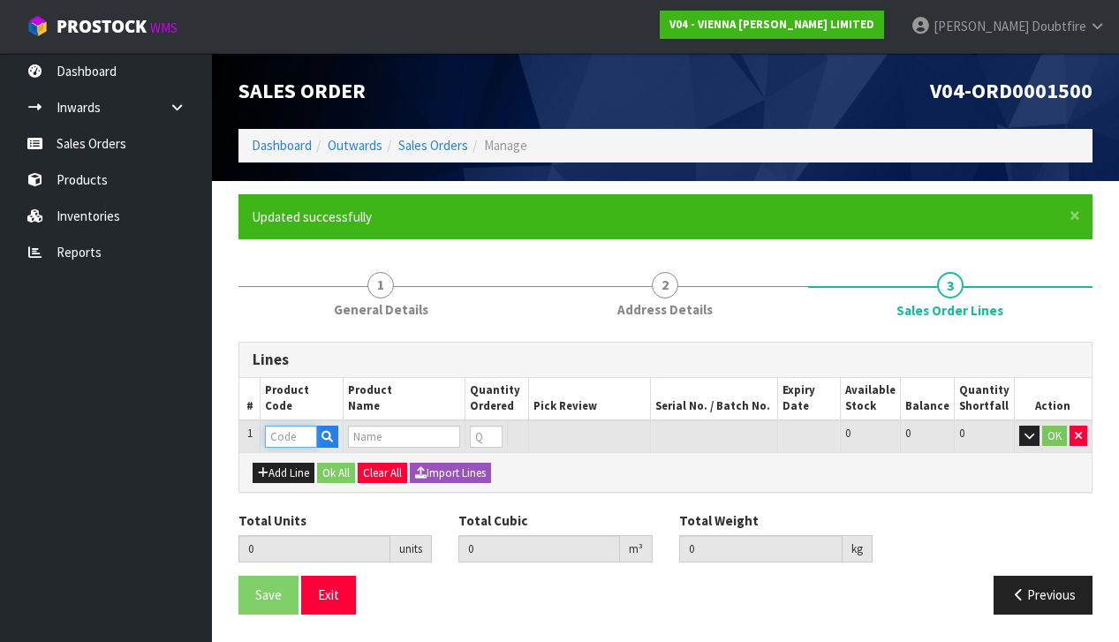
click at [279, 438] on input "text" at bounding box center [291, 437] width 52 height 22
type input "IC"
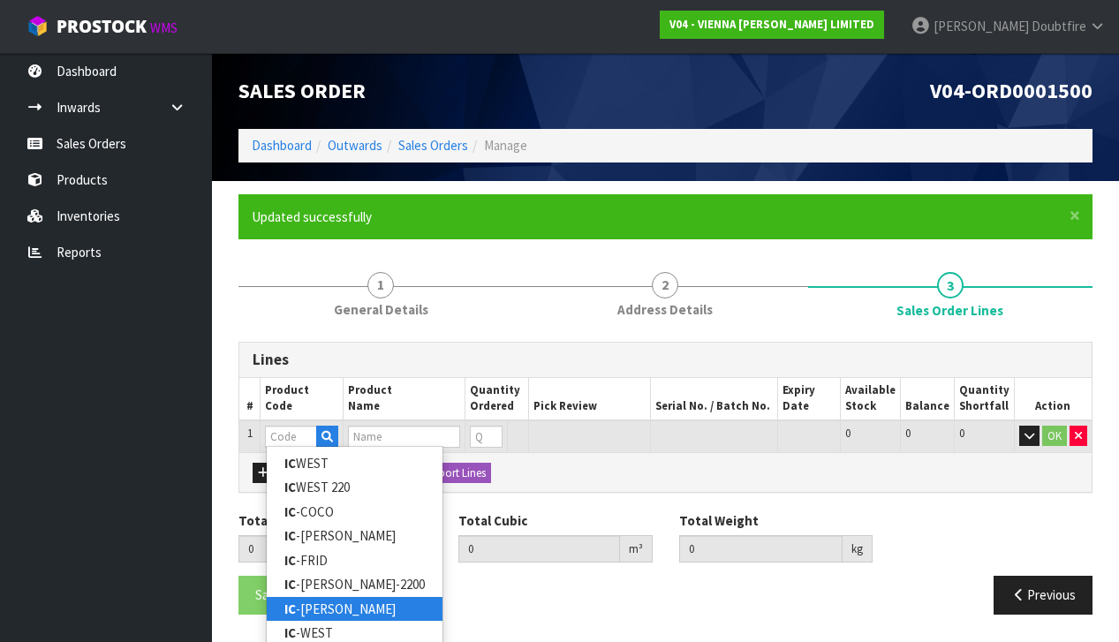
click at [323, 609] on link "IC -[PERSON_NAME]" at bounding box center [355, 609] width 176 height 24
type input "IC-[PERSON_NAME]"
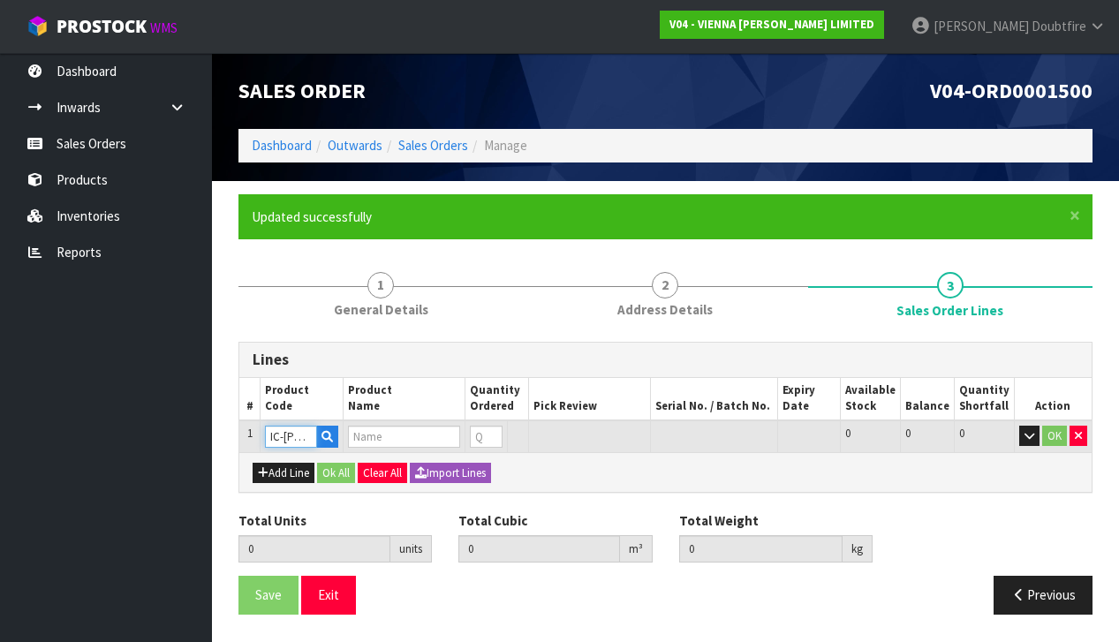
type input "0.000000"
type input "0.000"
type input "ICONS COLLECTION [GEOGRAPHIC_DATA] HERRINGBONE"
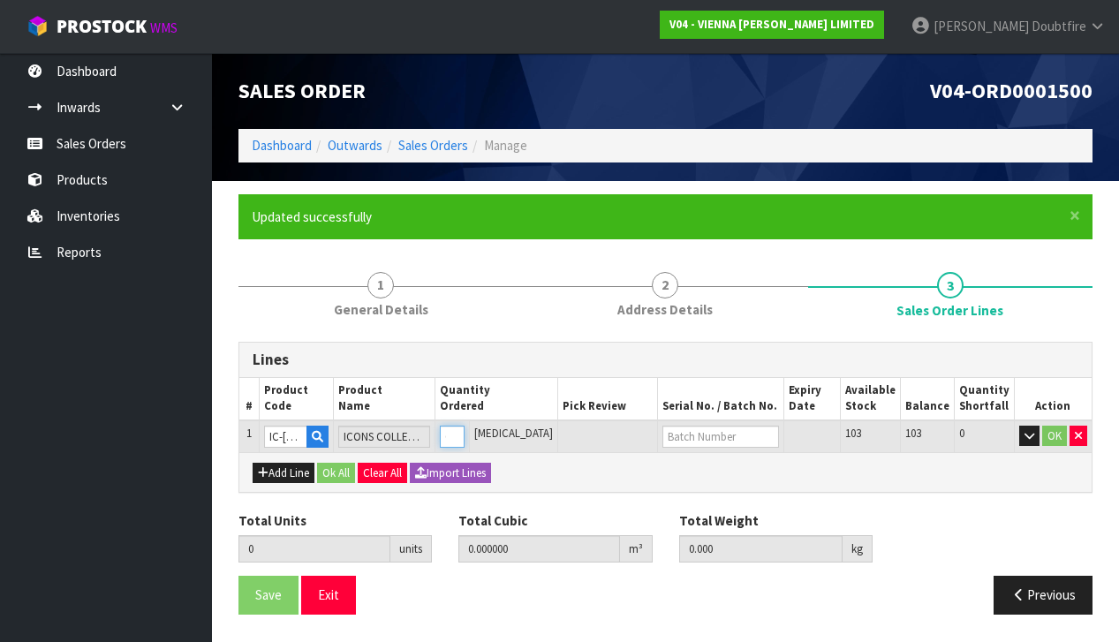
type input "1"
type input "0.026624"
type input "15"
click at [455, 428] on input "1" at bounding box center [443, 437] width 23 height 22
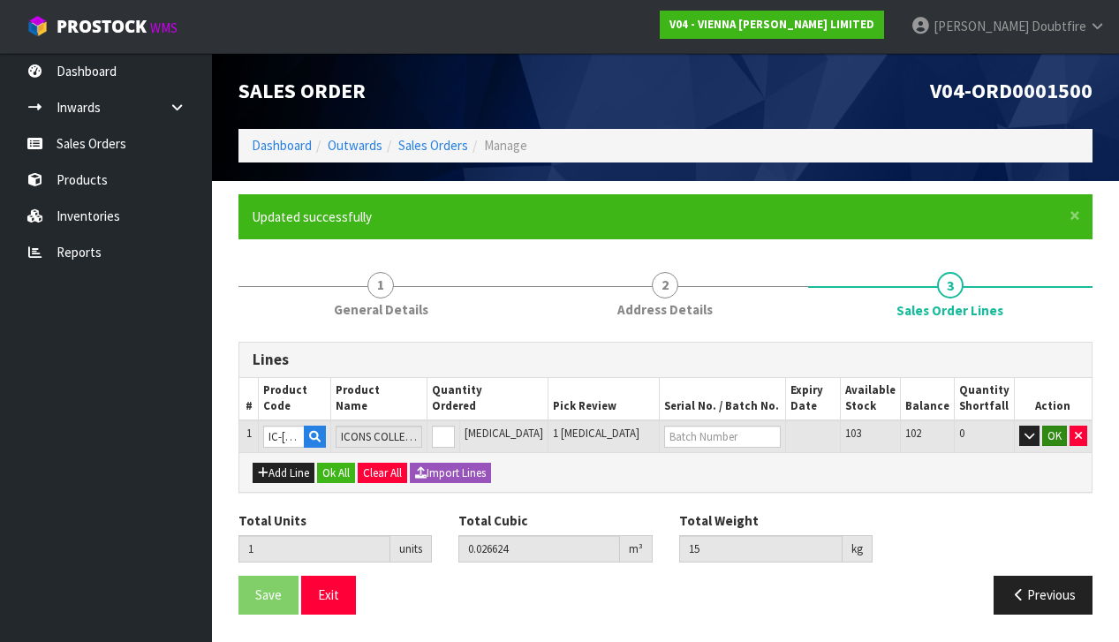
click at [1054, 436] on button "OK" at bounding box center [1054, 436] width 25 height 21
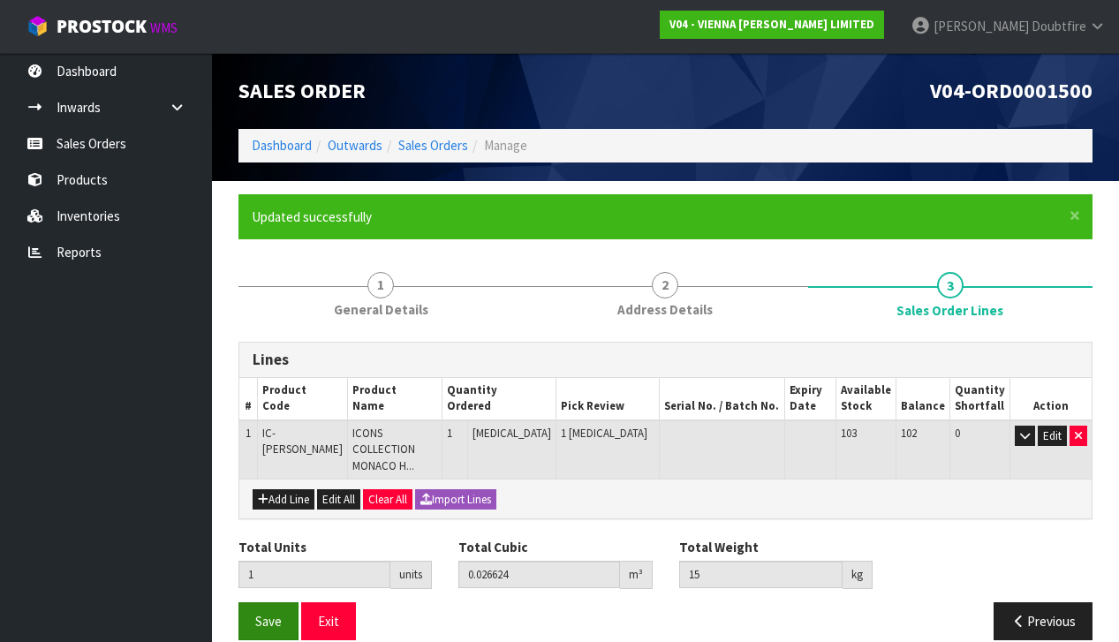
click at [267, 611] on button "Save" at bounding box center [269, 622] width 60 height 38
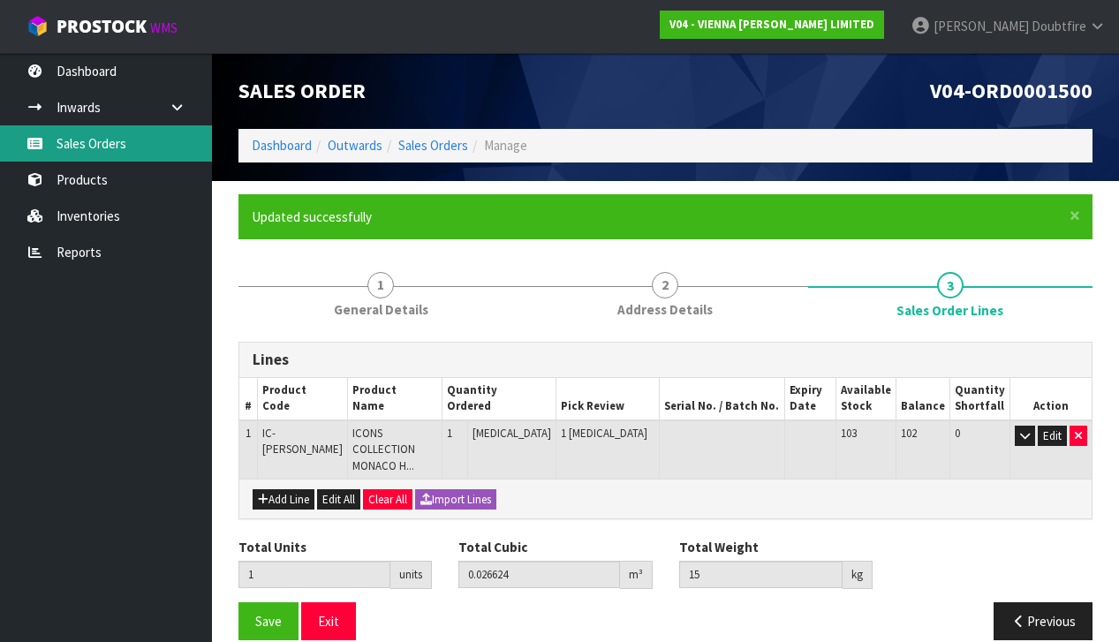
click at [103, 155] on link "Sales Orders" at bounding box center [106, 143] width 212 height 36
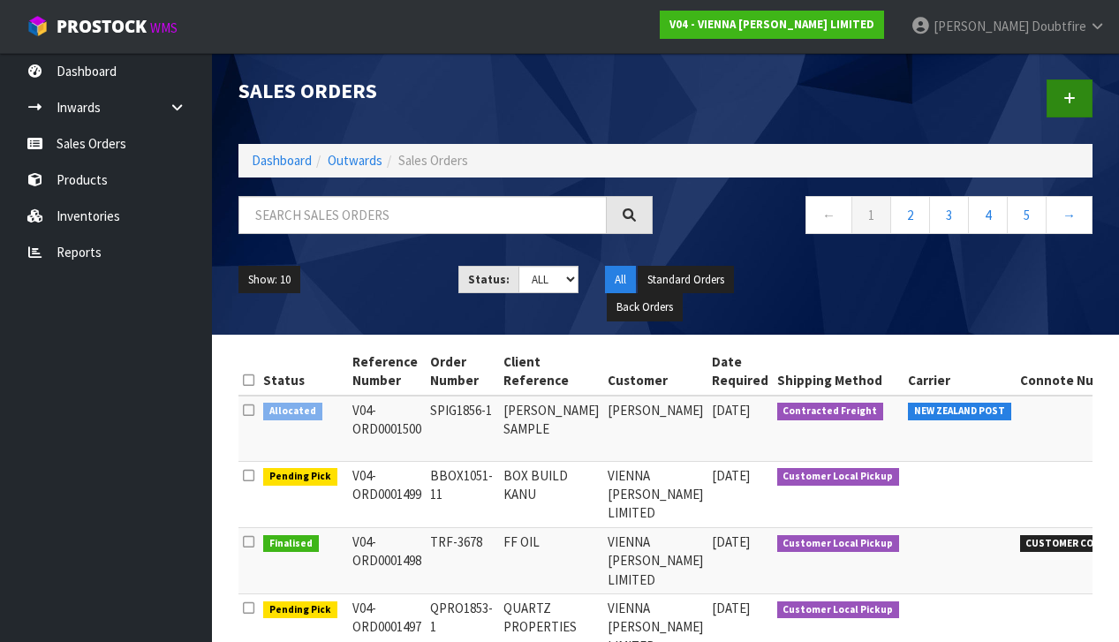
click at [1073, 95] on icon at bounding box center [1070, 98] width 12 height 13
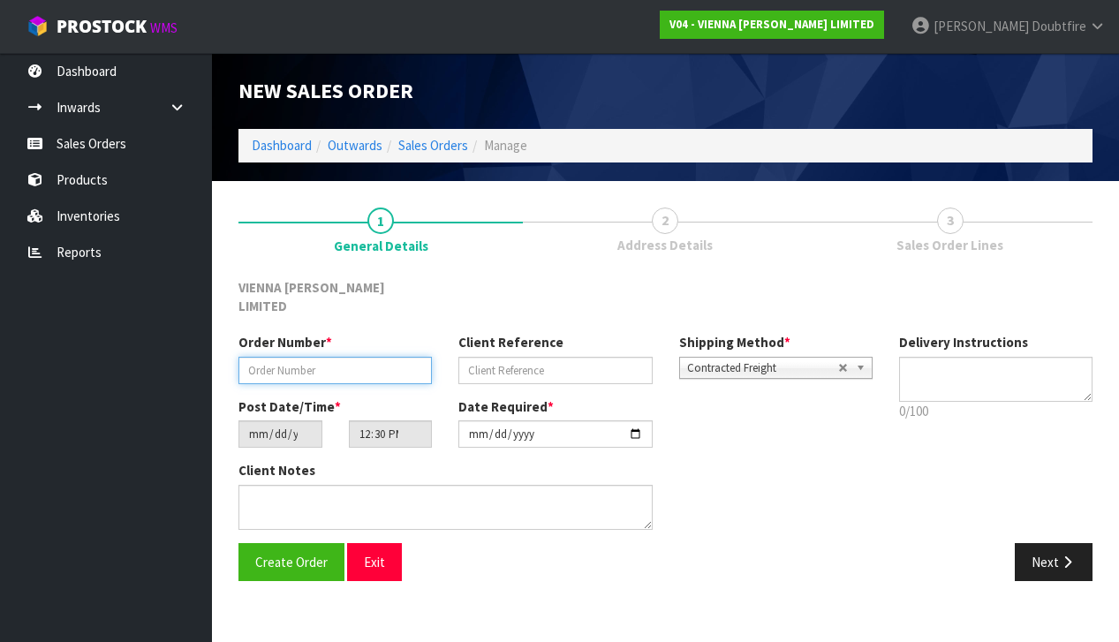
paste input "FXTR1601-11"
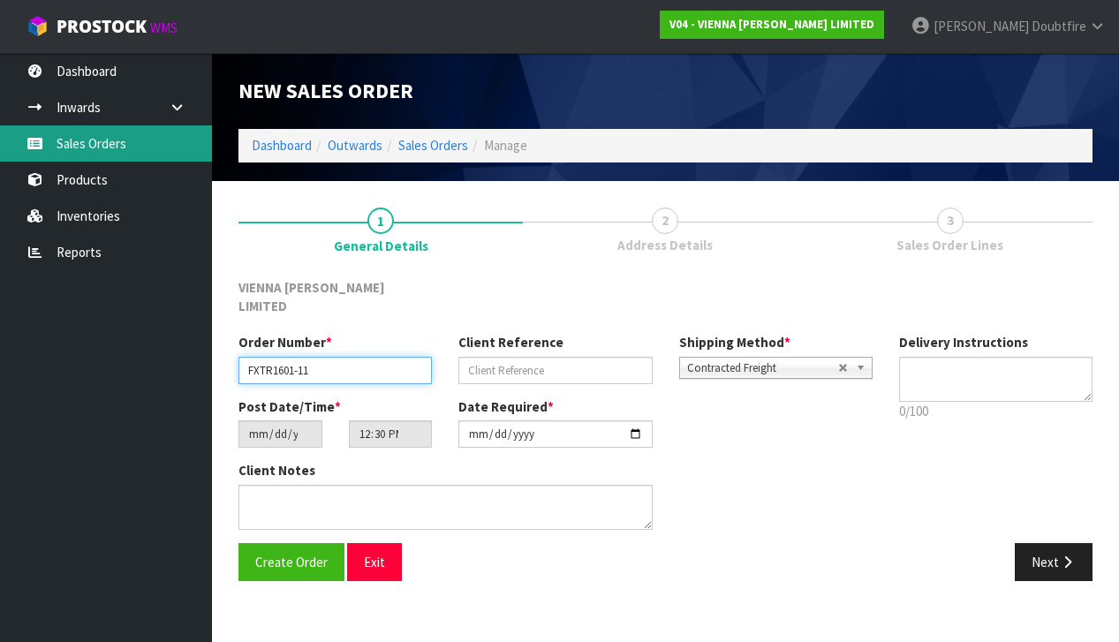
type input "FXTR1601-11"
click at [80, 140] on link "Sales Orders" at bounding box center [106, 143] width 212 height 36
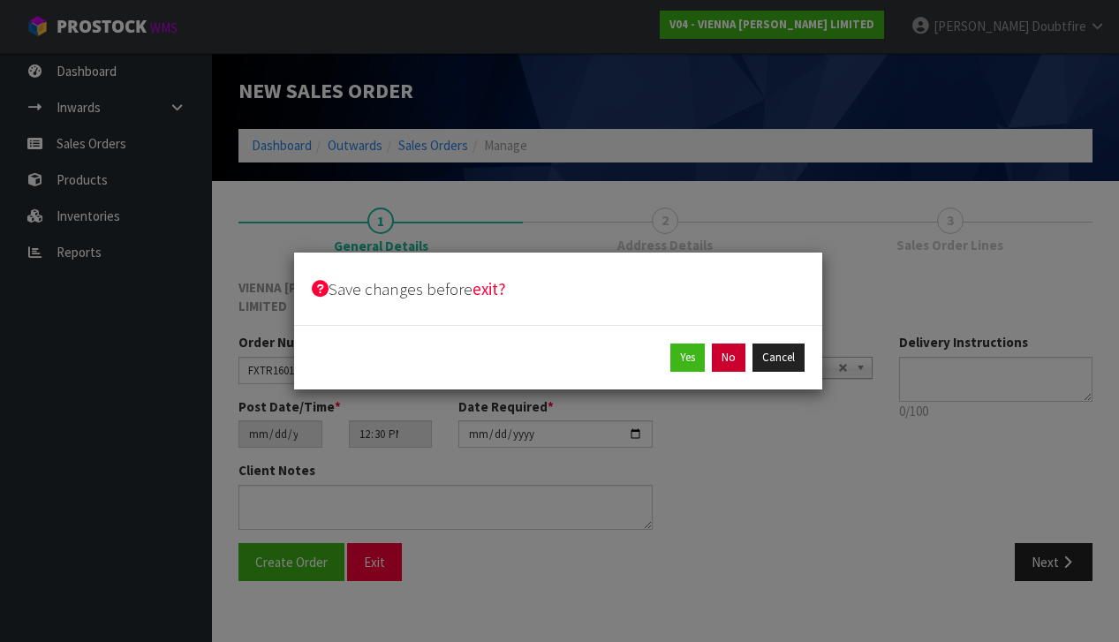
click at [738, 360] on button "No" at bounding box center [729, 358] width 34 height 28
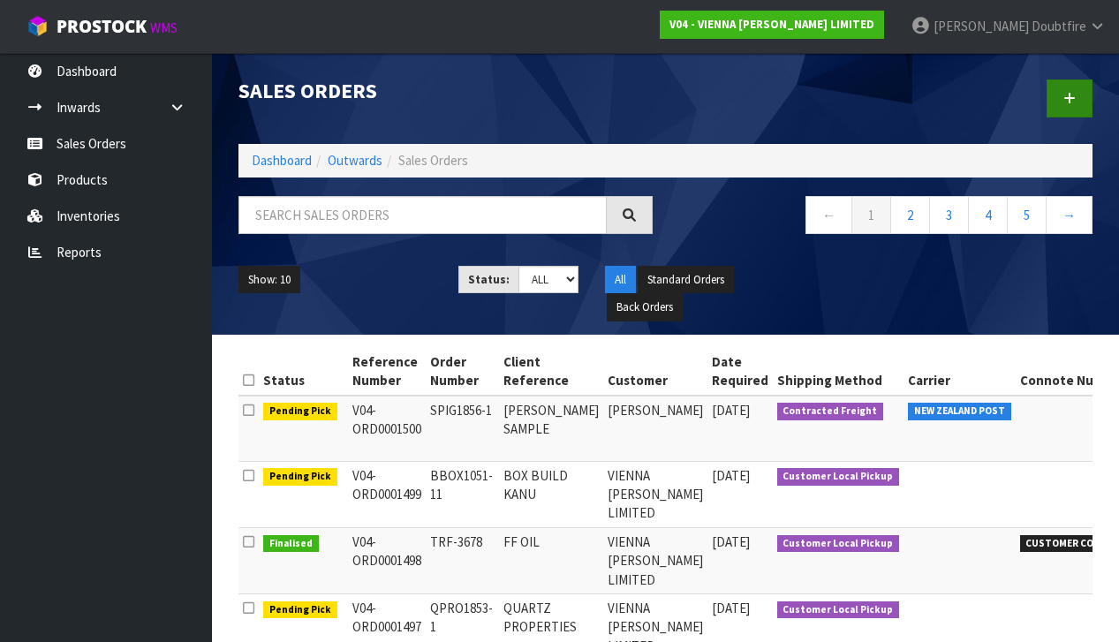
click at [1082, 95] on link at bounding box center [1070, 99] width 46 height 38
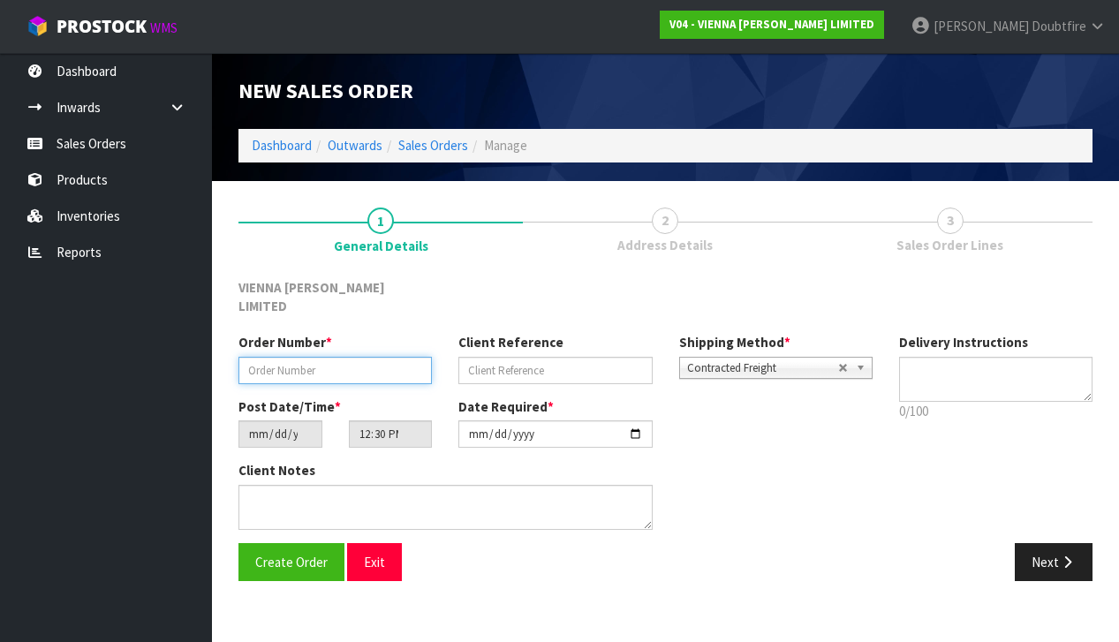
paste input "FXTR1601-11"
type input "FXTR1601-11"
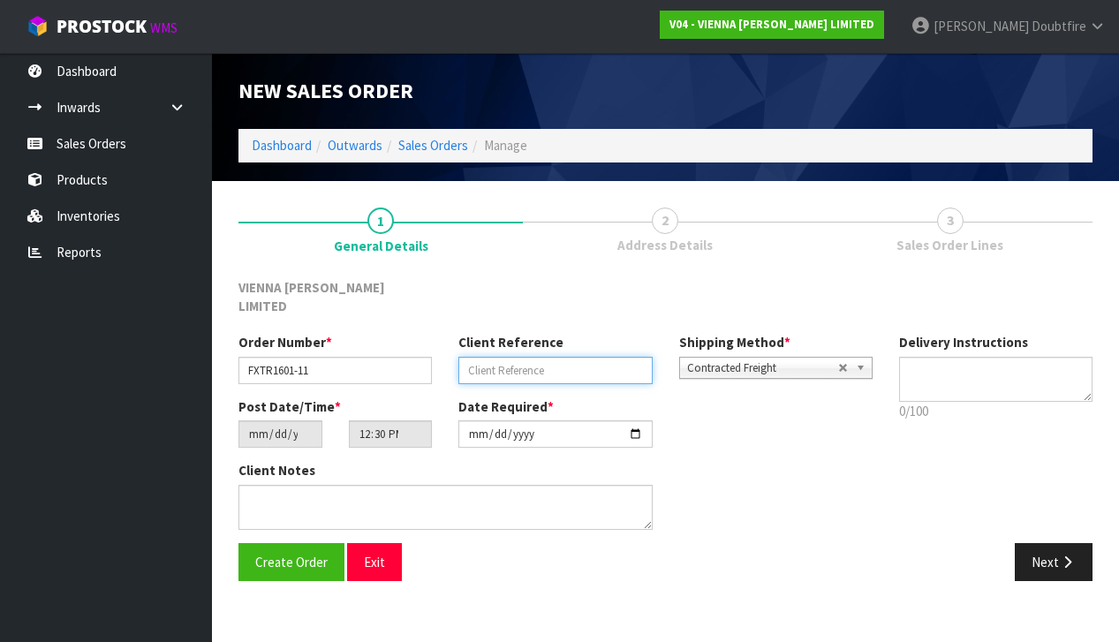
click at [476, 360] on input "text" at bounding box center [555, 370] width 193 height 27
click at [517, 357] on input "FLOORIGN XTRA" at bounding box center [555, 370] width 193 height 27
click at [594, 357] on input "FLOORING XTRA" at bounding box center [555, 370] width 193 height 27
click at [580, 357] on input "FLOORING XTRA" at bounding box center [555, 370] width 193 height 27
type input "FLOORING [GEOGRAPHIC_DATA]"
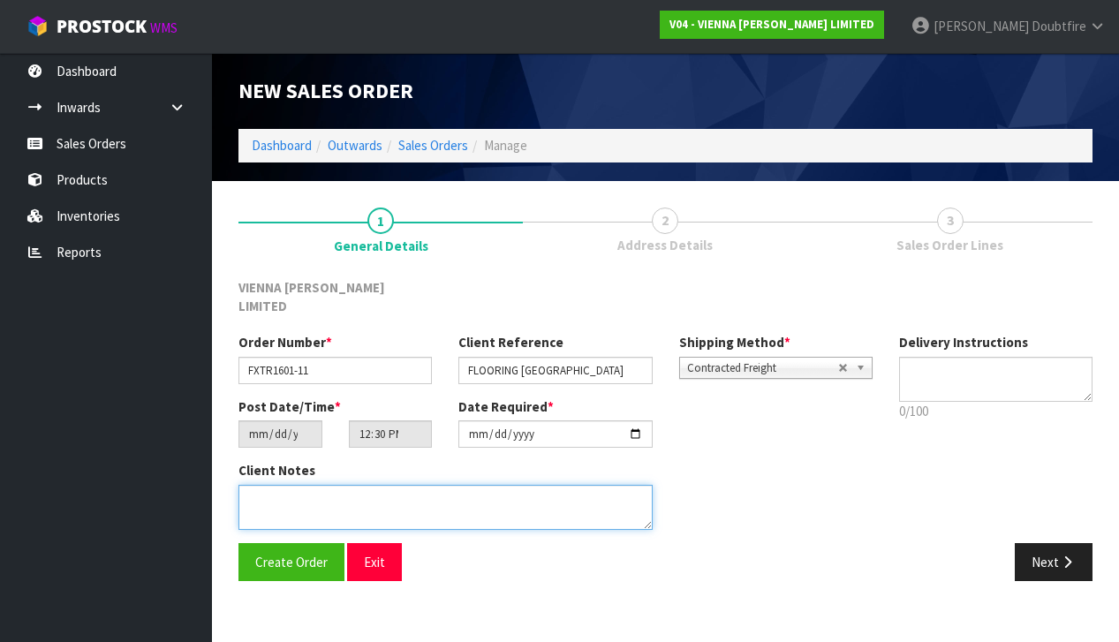
click at [301, 485] on textarea at bounding box center [446, 507] width 414 height 45
type textarea "FLOORING [GEOGRAPHIC_DATA]"
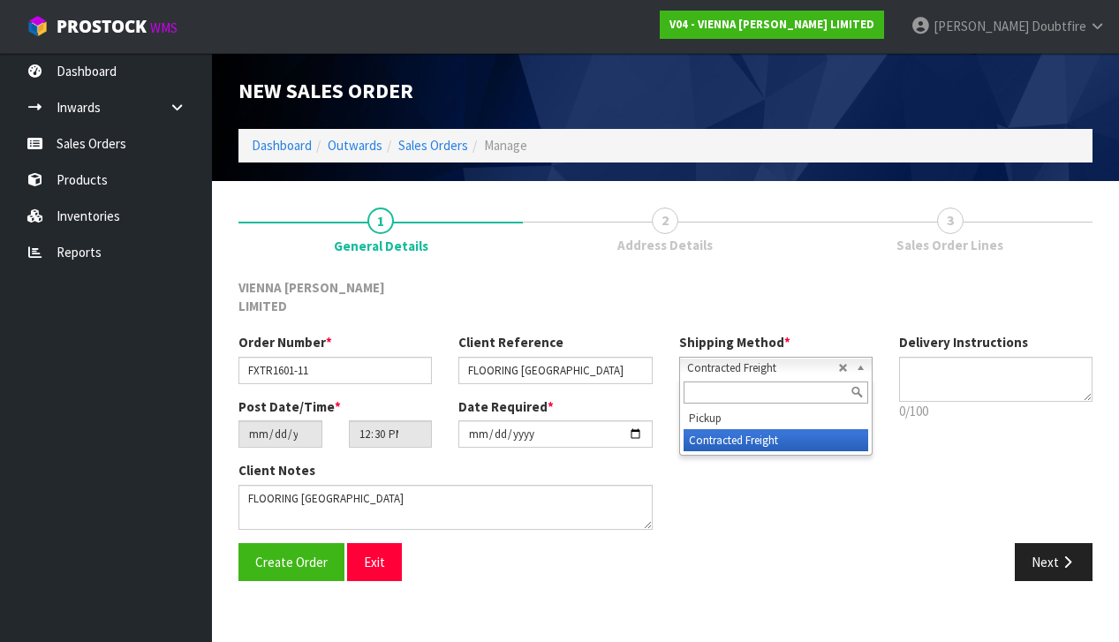
click at [718, 358] on span "Contracted Freight" at bounding box center [762, 368] width 151 height 21
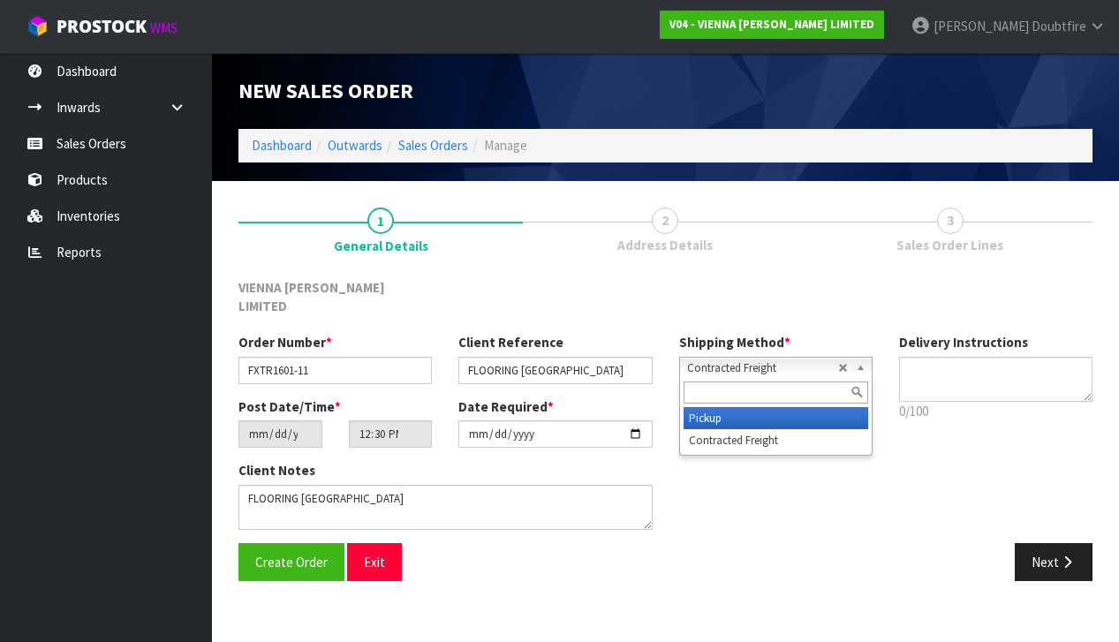
click at [718, 407] on li "Pickup" at bounding box center [776, 418] width 185 height 22
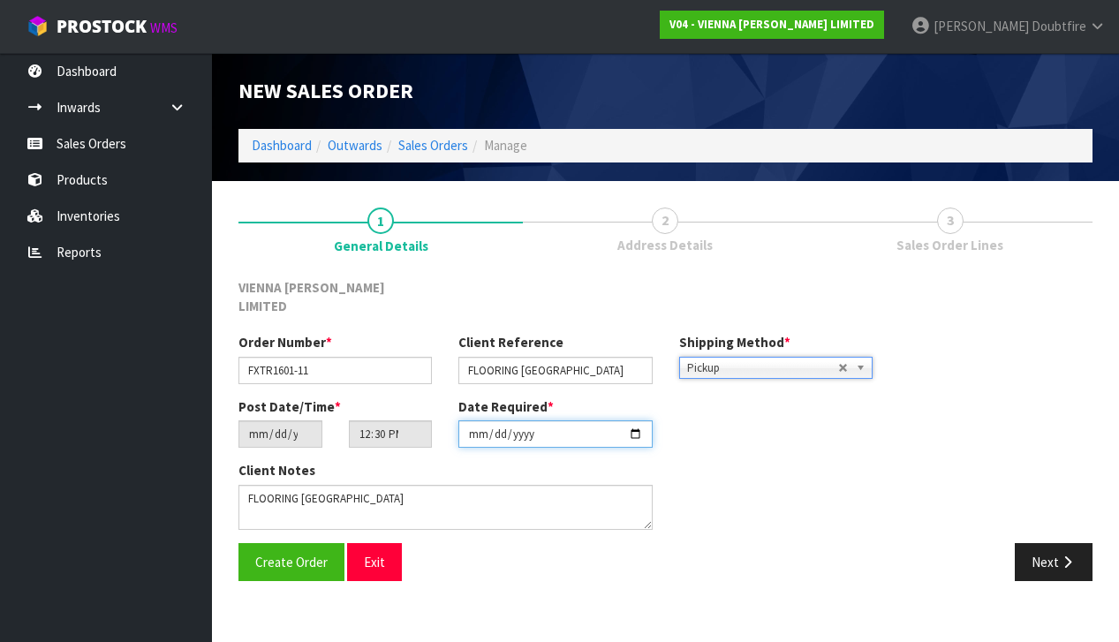
click at [480, 431] on input "[DATE]" at bounding box center [555, 434] width 193 height 27
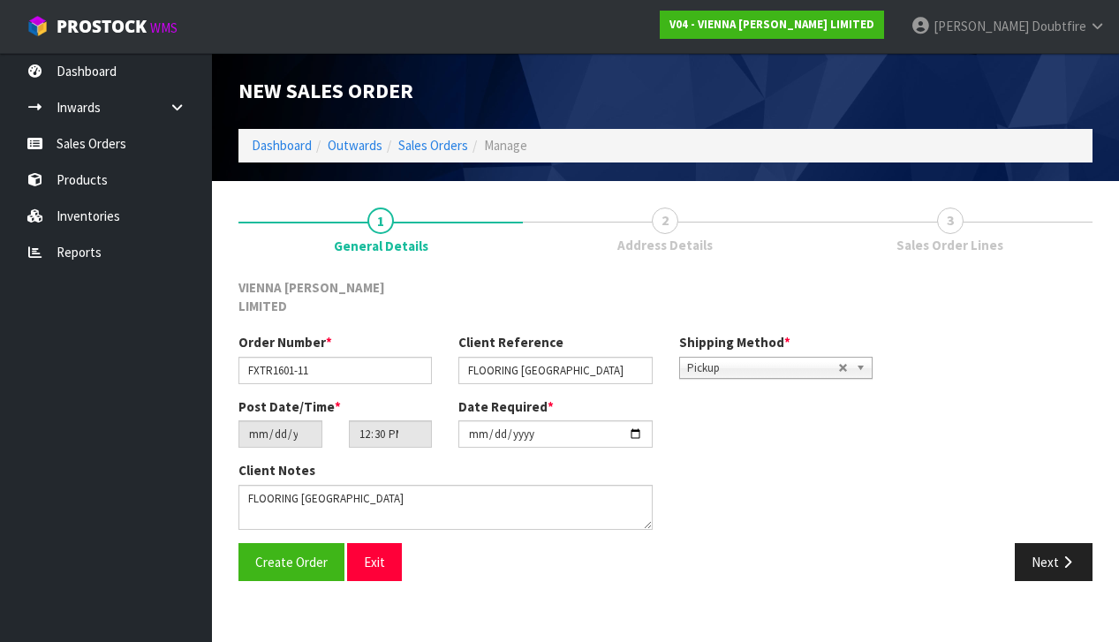
drag, startPoint x: 444, startPoint y: 585, endPoint x: 340, endPoint y: 576, distance: 104.6
click at [443, 584] on section "New Sales Order Dashboard Outwards Sales Orders Manage New Sales Order Dashboar…" at bounding box center [559, 321] width 1119 height 642
click at [382, 547] on button "Exit" at bounding box center [374, 562] width 55 height 38
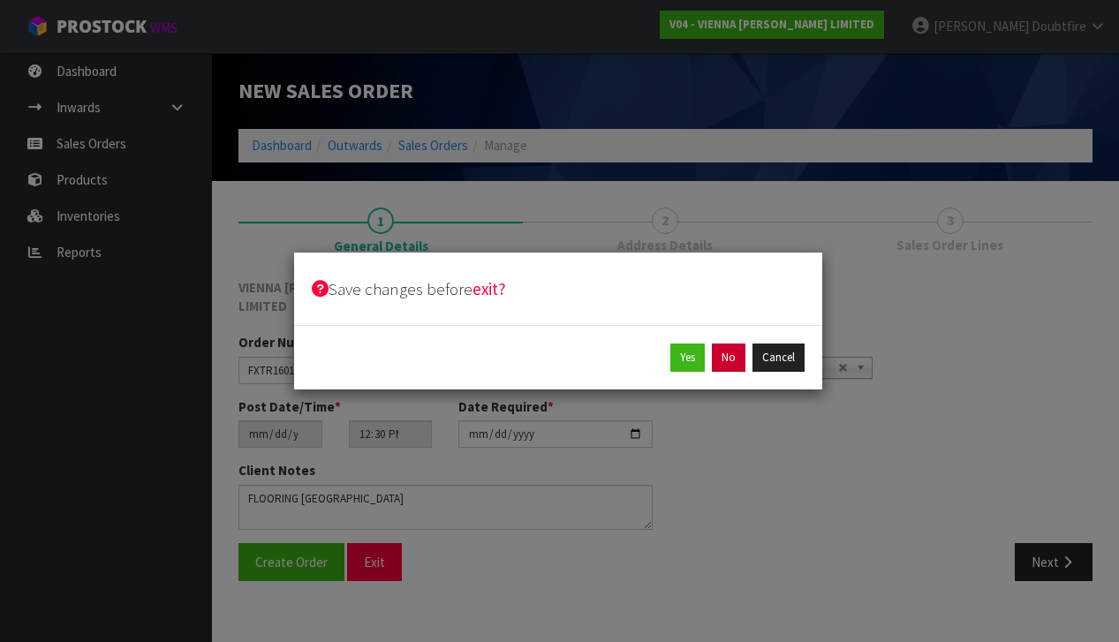
click at [731, 363] on button "No" at bounding box center [729, 358] width 34 height 28
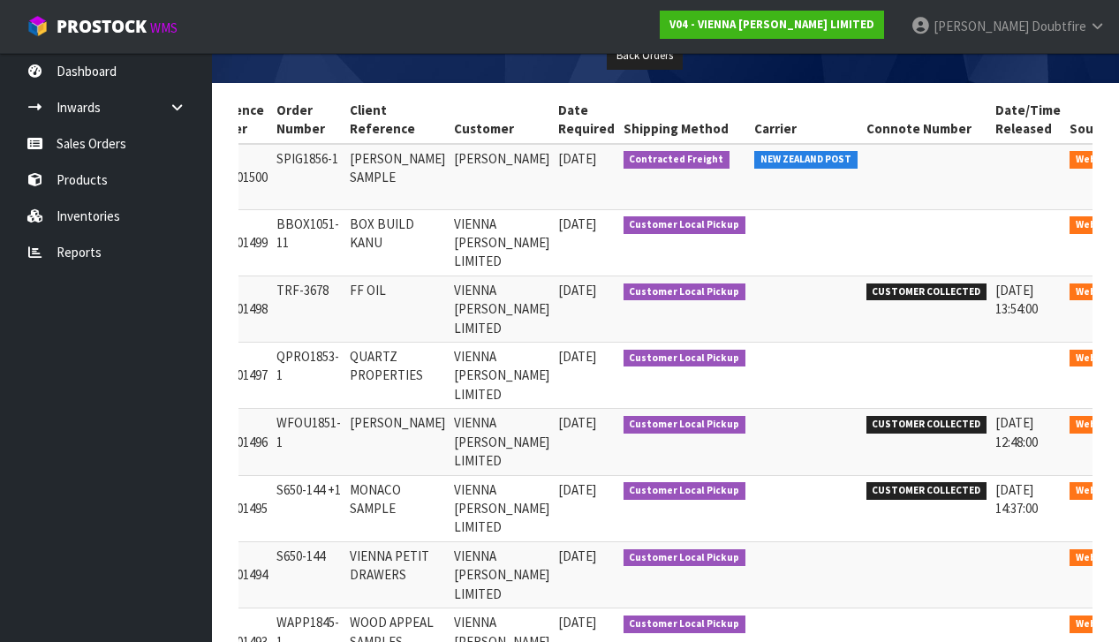
scroll to position [0, 153]
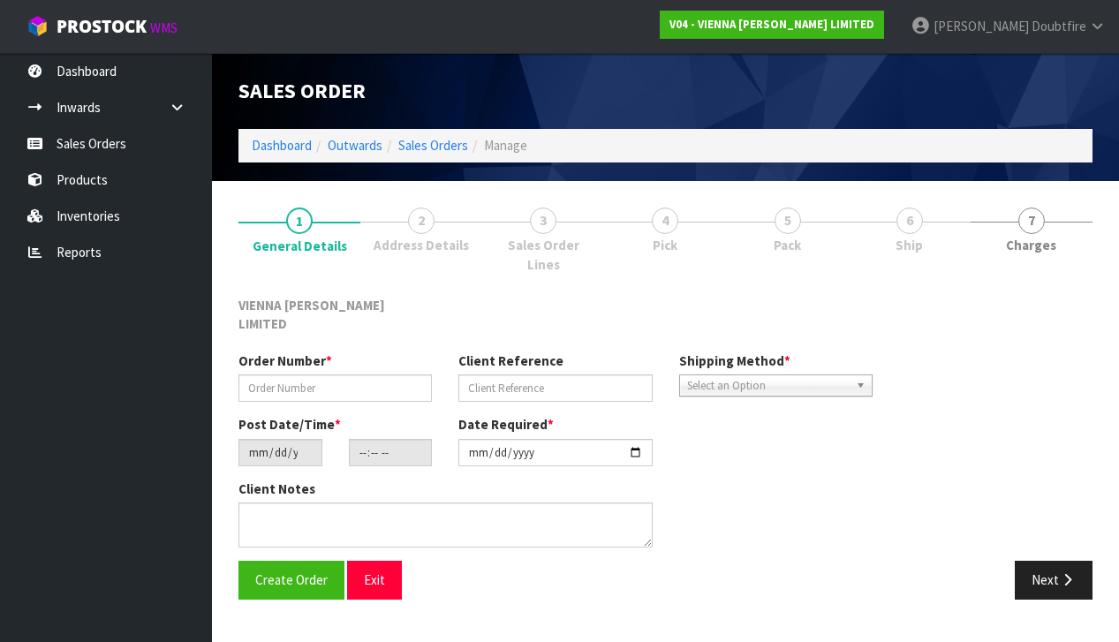
type input "QPRO1853-1"
type input "QUARTZ PROPERTIES"
type input "[DATE]"
type input "13:30:00.000"
type input "[DATE]"
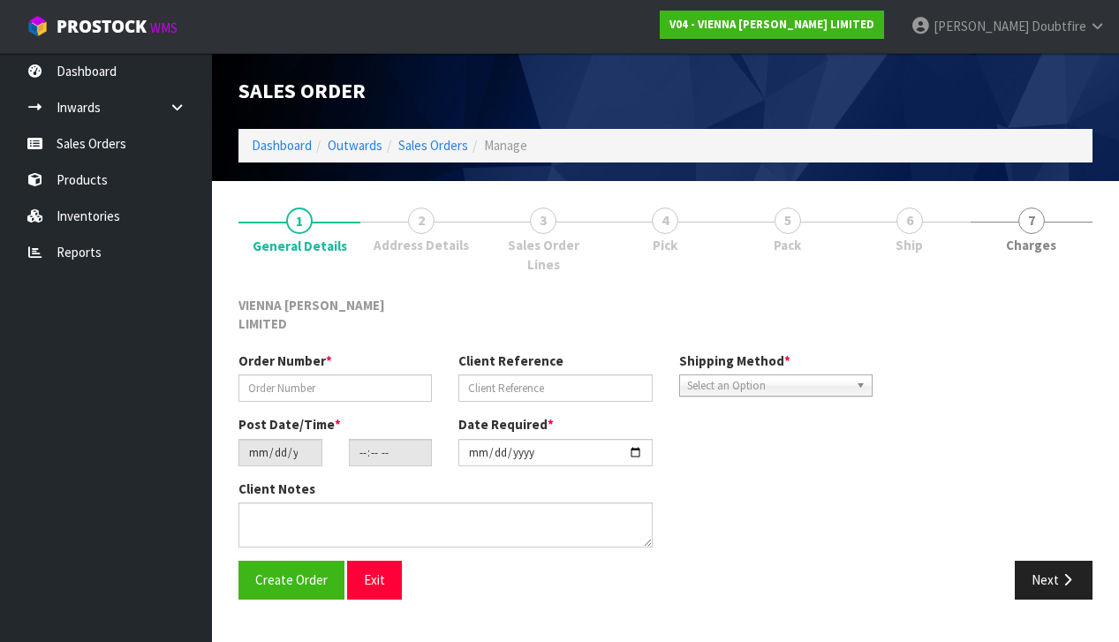
type textarea "QUARTZ PROPERTIES"
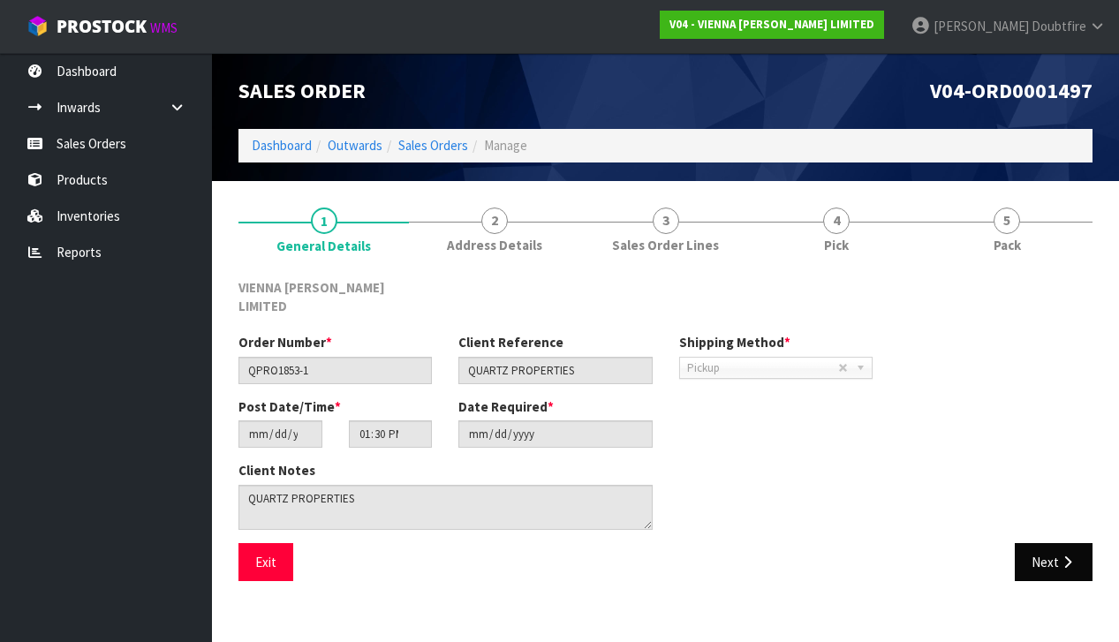
click at [1046, 543] on button "Next" at bounding box center [1054, 562] width 78 height 38
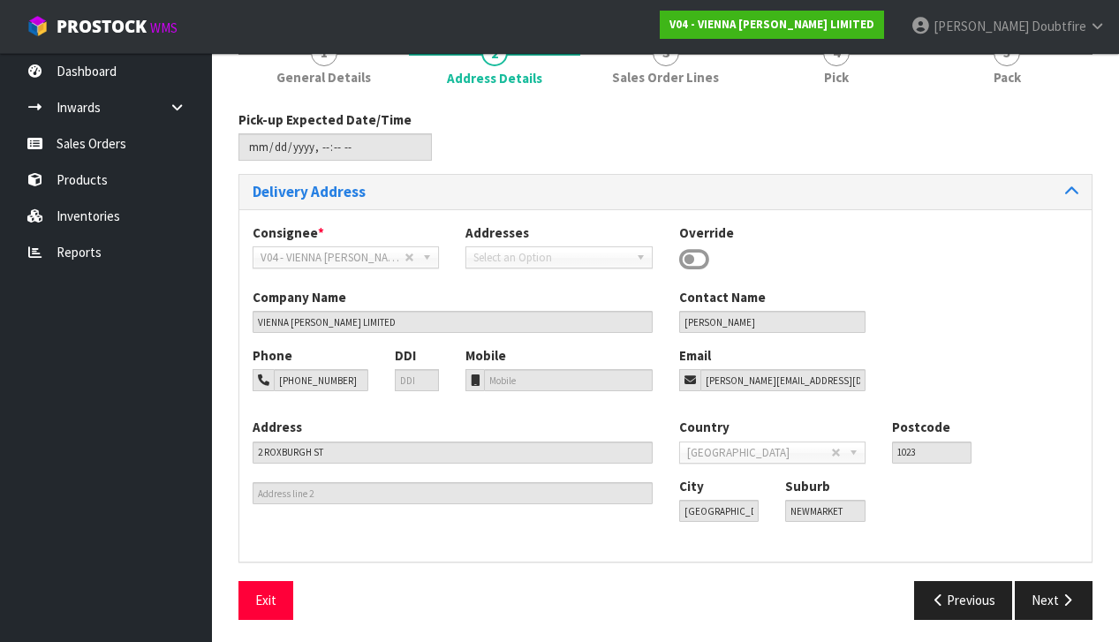
scroll to position [166, 0]
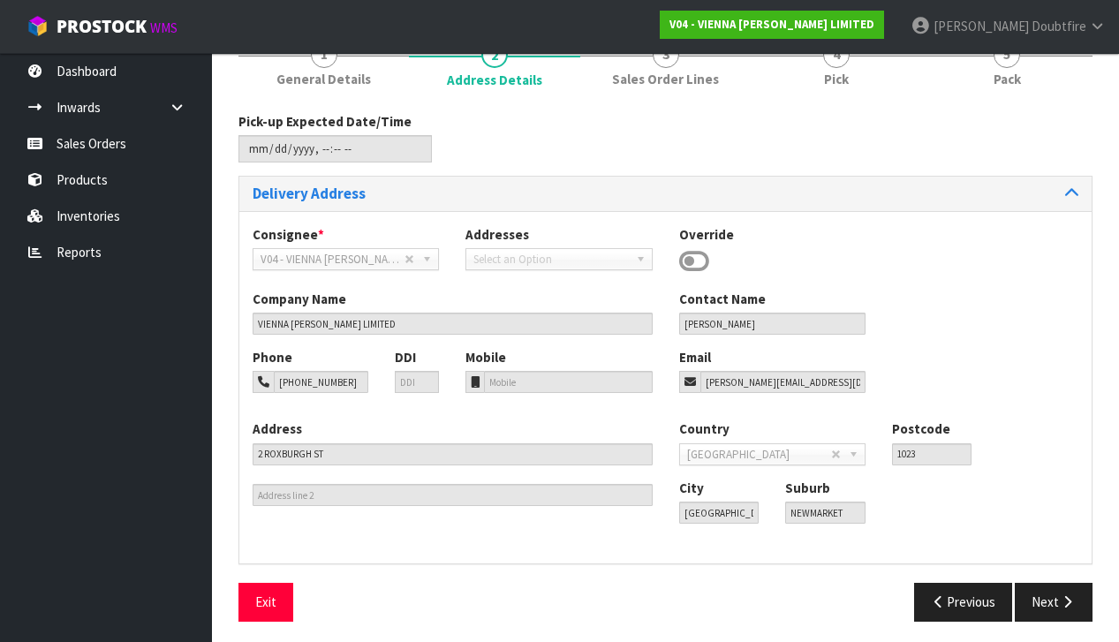
click at [1037, 583] on button "Next" at bounding box center [1054, 602] width 78 height 38
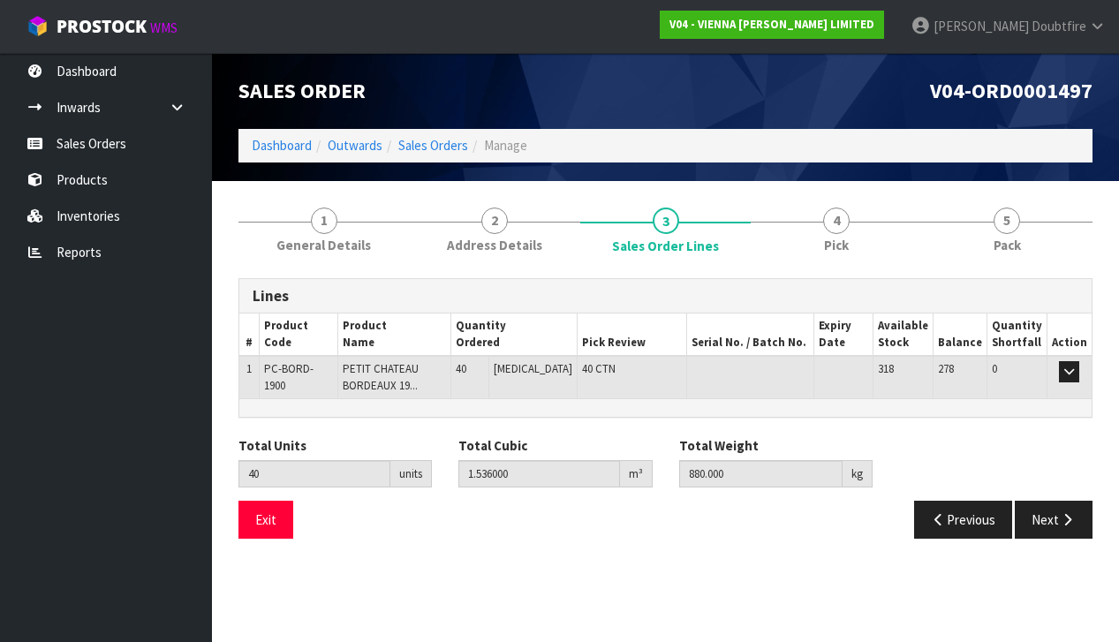
scroll to position [0, 0]
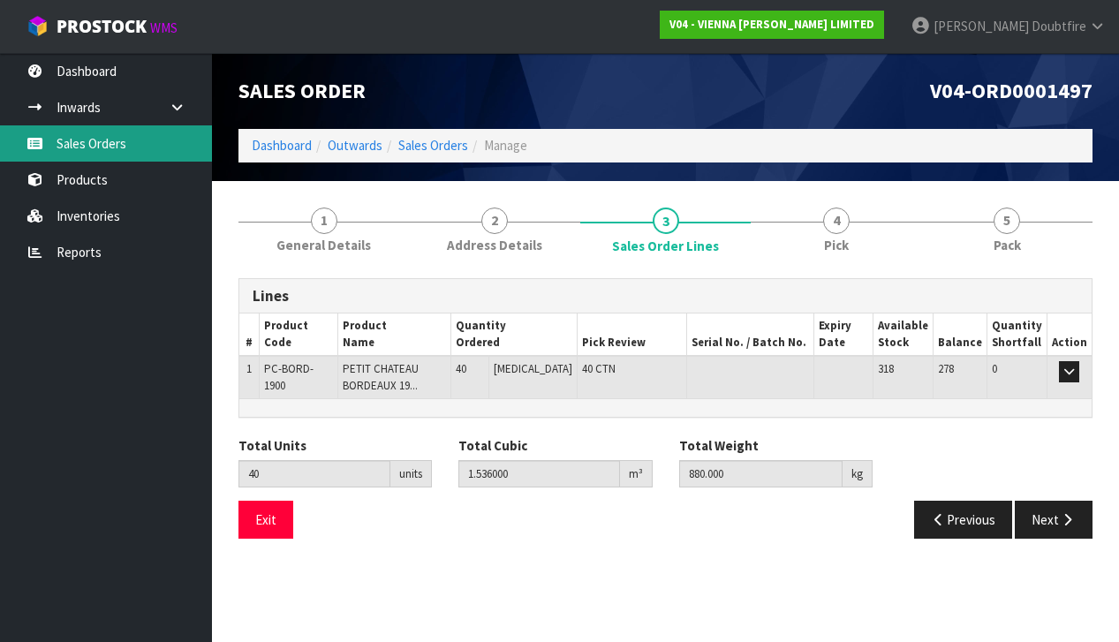
click at [87, 142] on link "Sales Orders" at bounding box center [106, 143] width 212 height 36
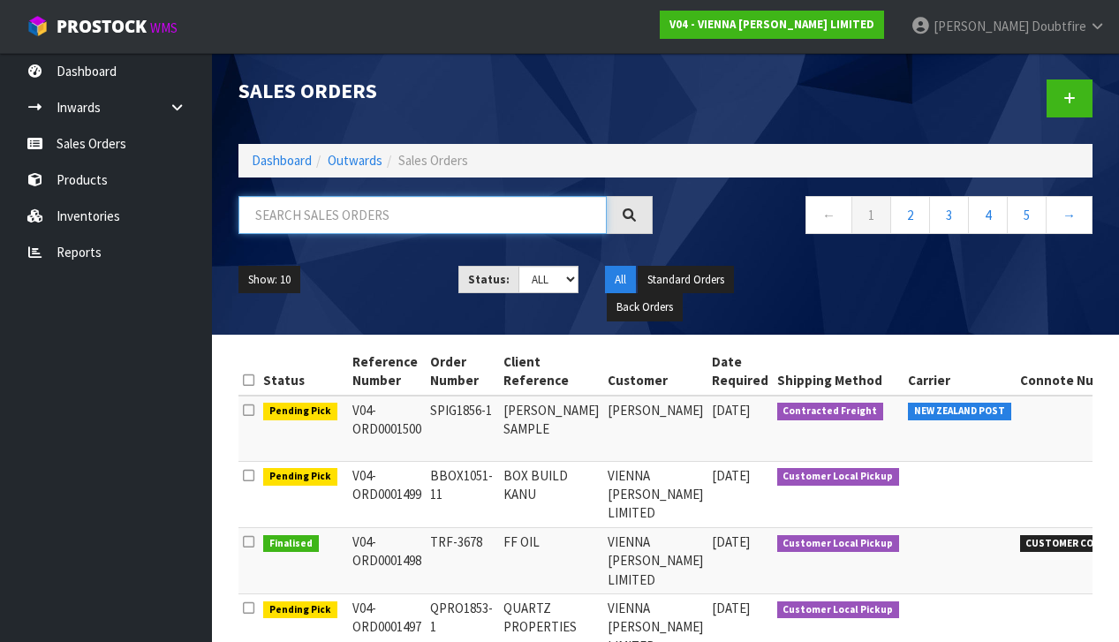
click at [272, 224] on input "text" at bounding box center [423, 215] width 368 height 38
type input "[PERSON_NAME]"
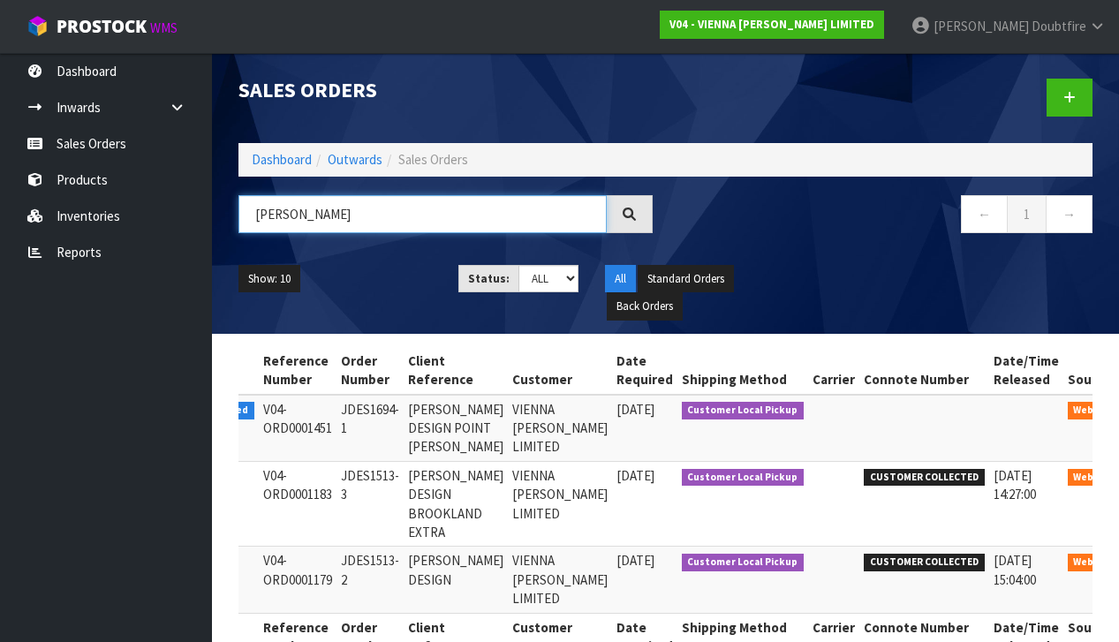
scroll to position [0, 84]
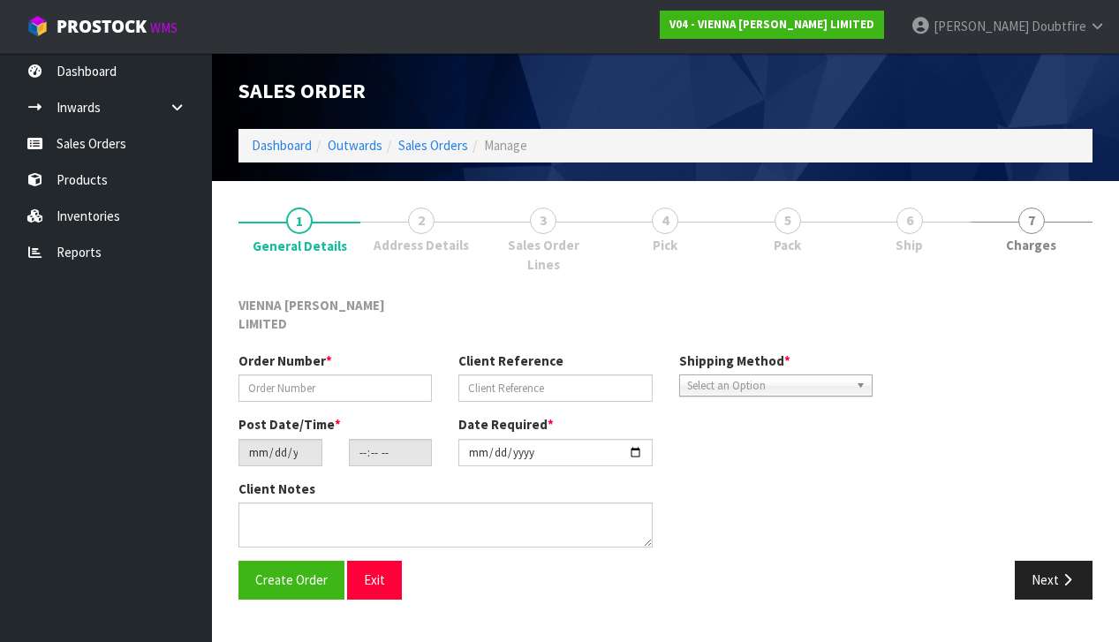
type input "JDES1694-1"
type input "[PERSON_NAME] DESIGN POINT [PERSON_NAME]"
type input "[DATE]"
type input "11:13:00.000"
type input "[DATE]"
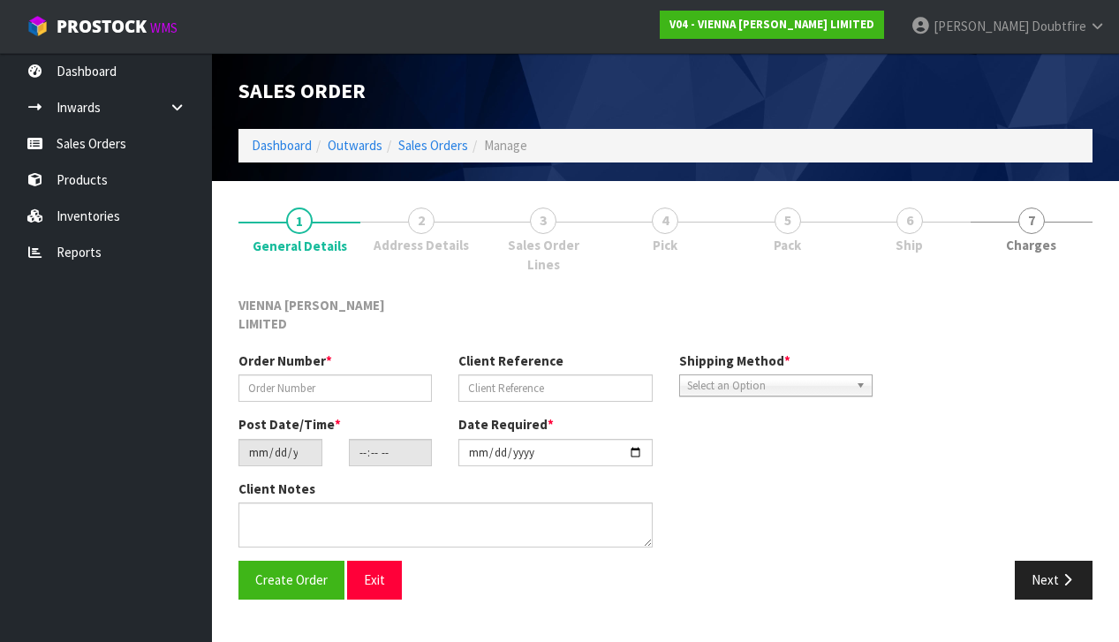
type textarea "[PERSON_NAME] DESIGN POINT [PERSON_NAME] DELIVERY DATE, 15TH OR [DATE]. ORDER 1…"
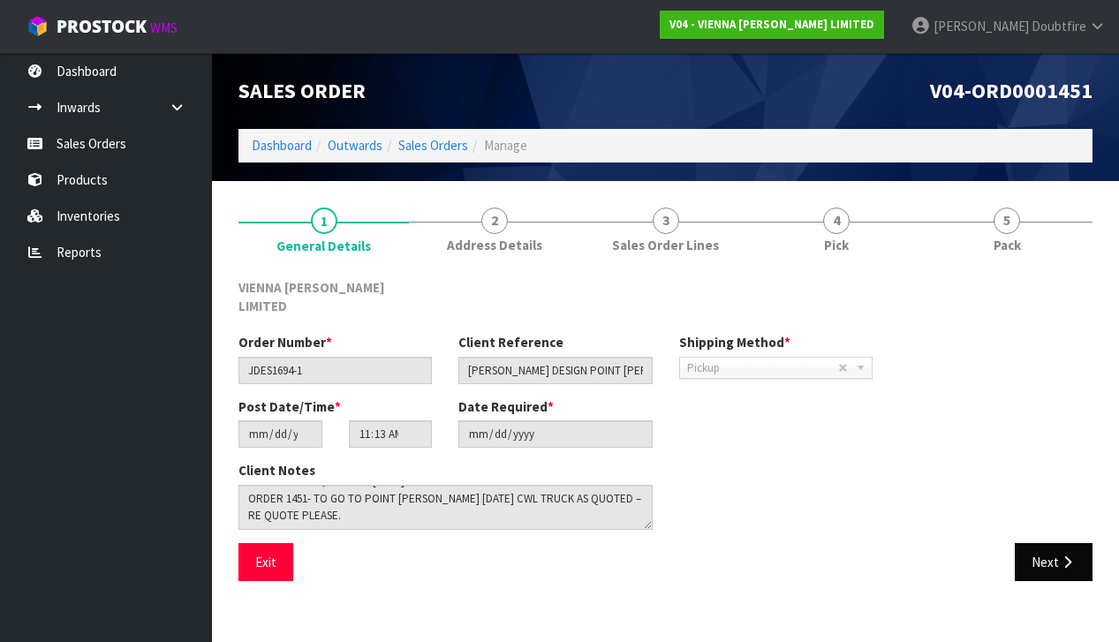
scroll to position [34, 0]
click at [1057, 543] on button "Next" at bounding box center [1054, 562] width 78 height 38
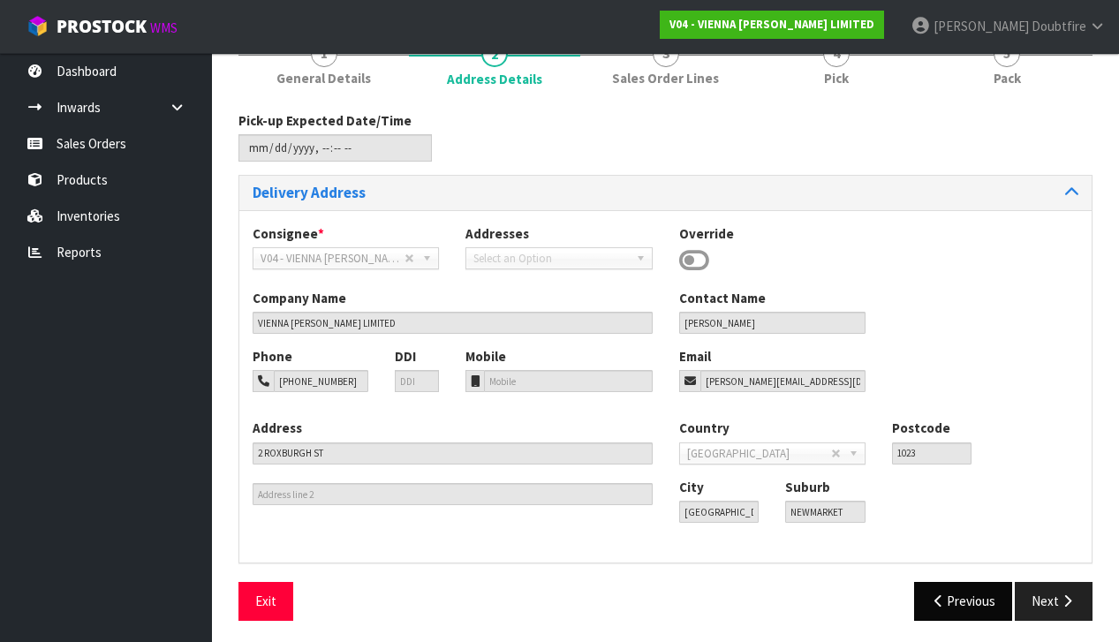
scroll to position [166, 0]
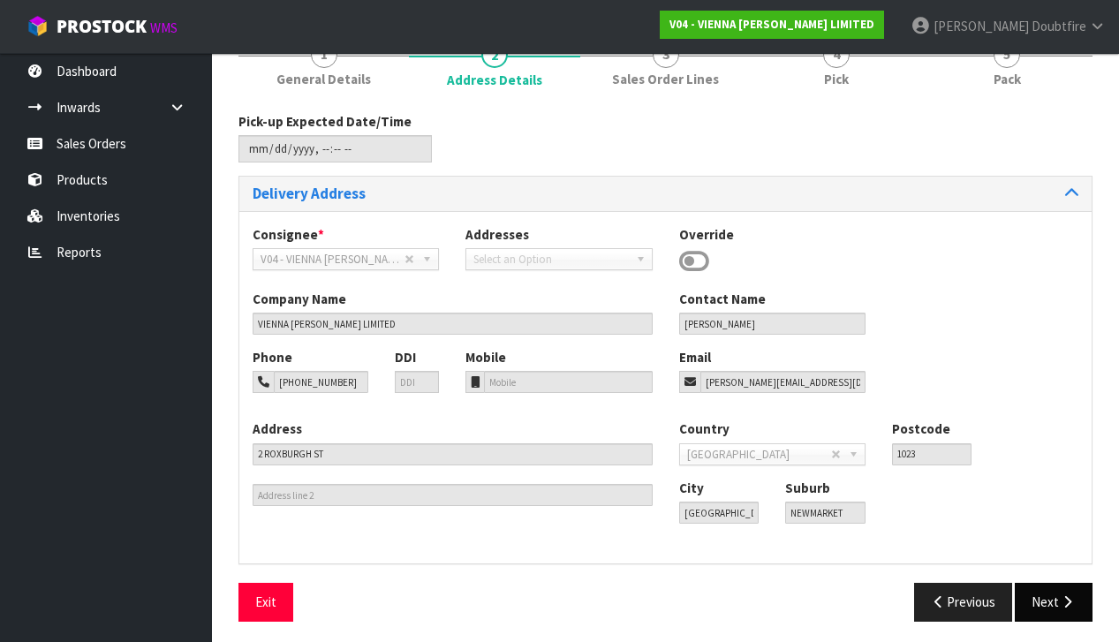
click at [1062, 601] on icon "button" at bounding box center [1067, 601] width 17 height 13
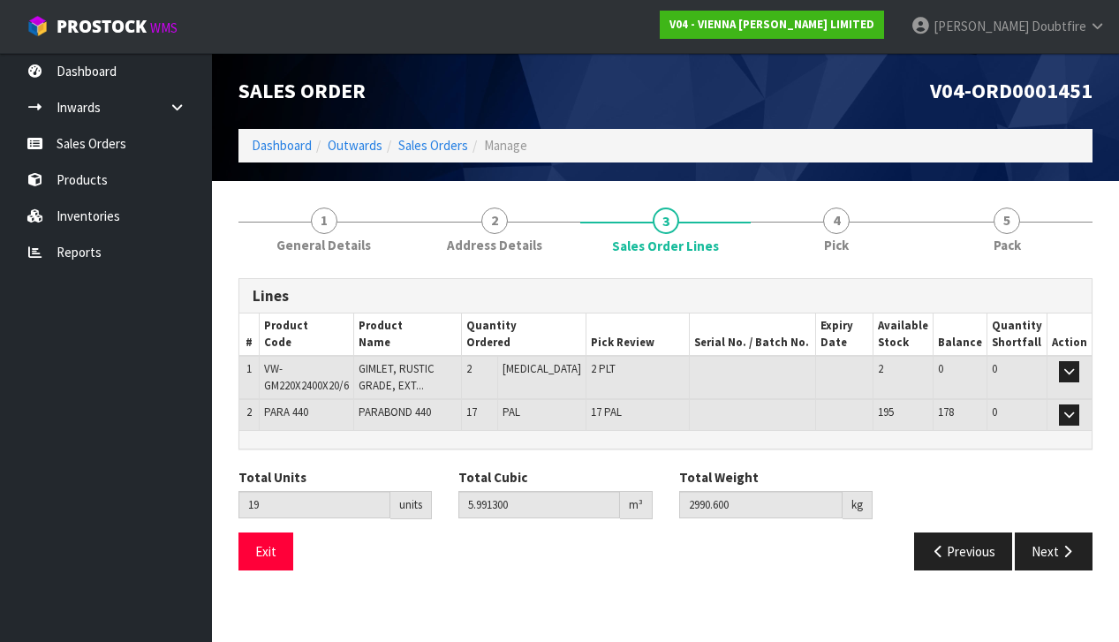
scroll to position [0, 0]
click at [997, 535] on button "Previous" at bounding box center [963, 552] width 99 height 38
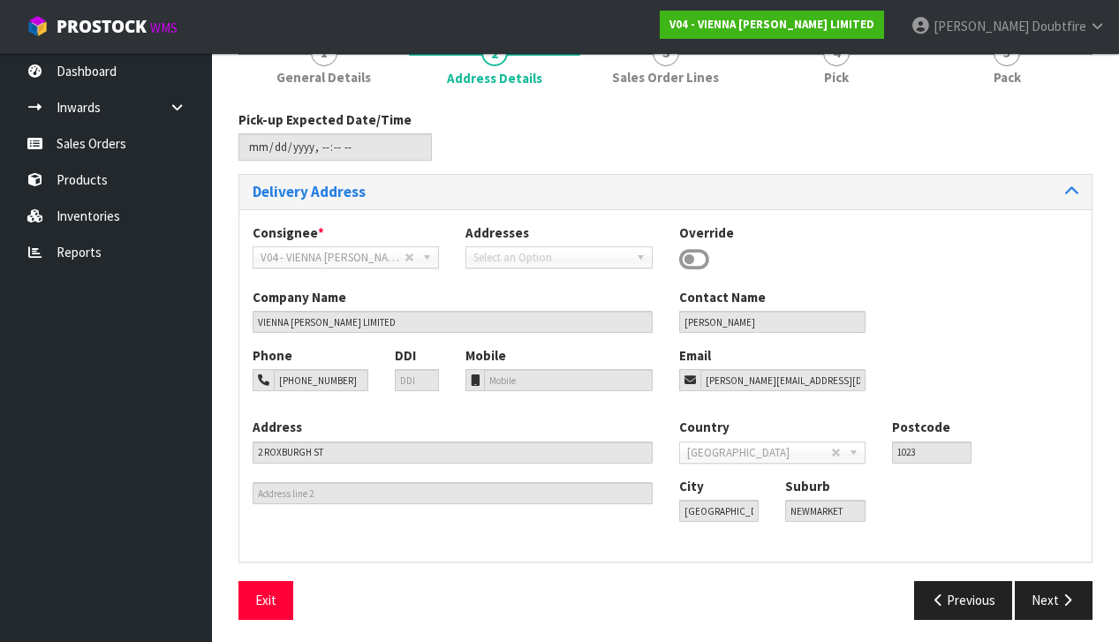
scroll to position [167, 0]
click at [1067, 595] on icon "button" at bounding box center [1067, 601] width 17 height 13
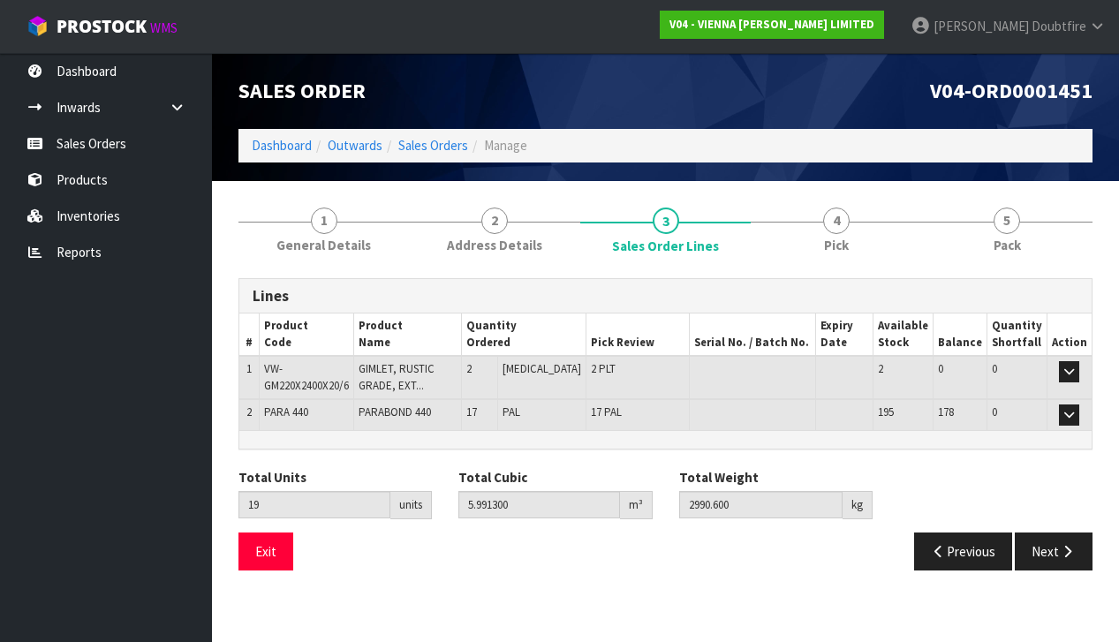
scroll to position [0, 0]
